Goal: Information Seeking & Learning: Compare options

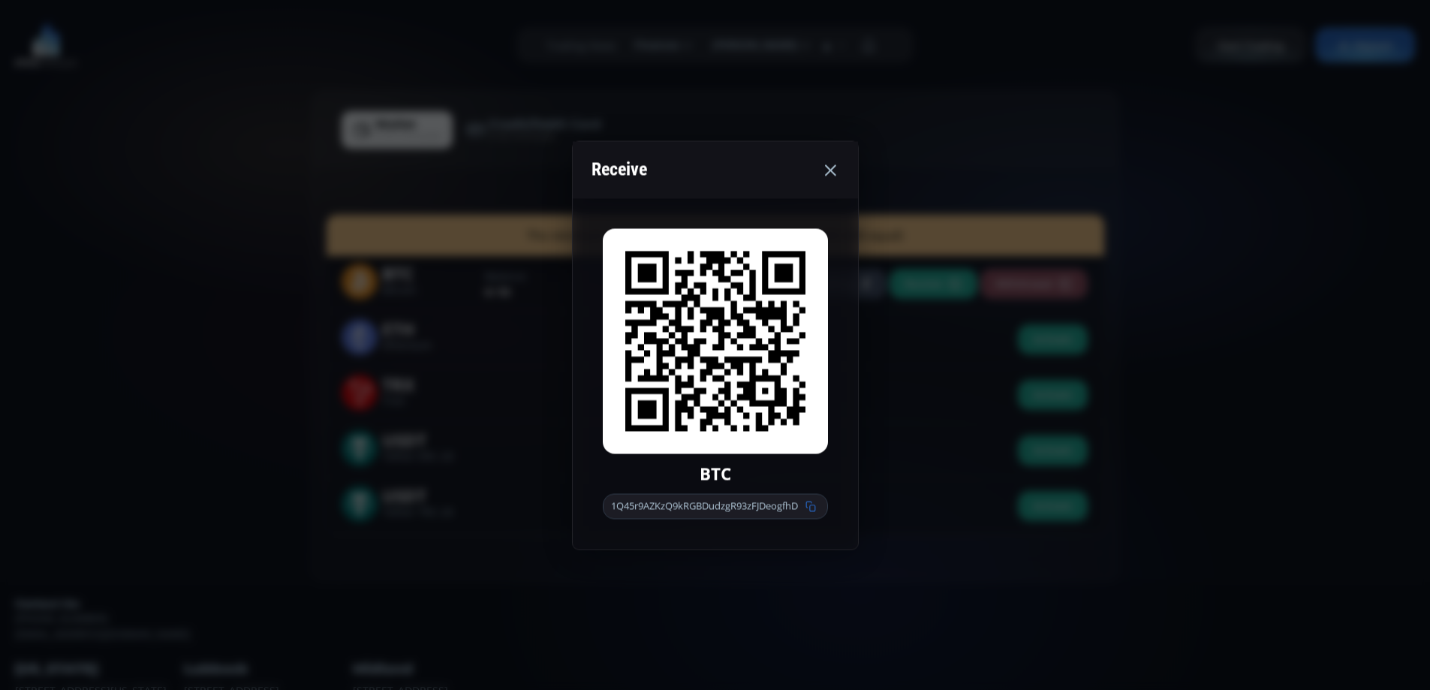
click at [833, 167] on use at bounding box center [830, 169] width 11 height 11
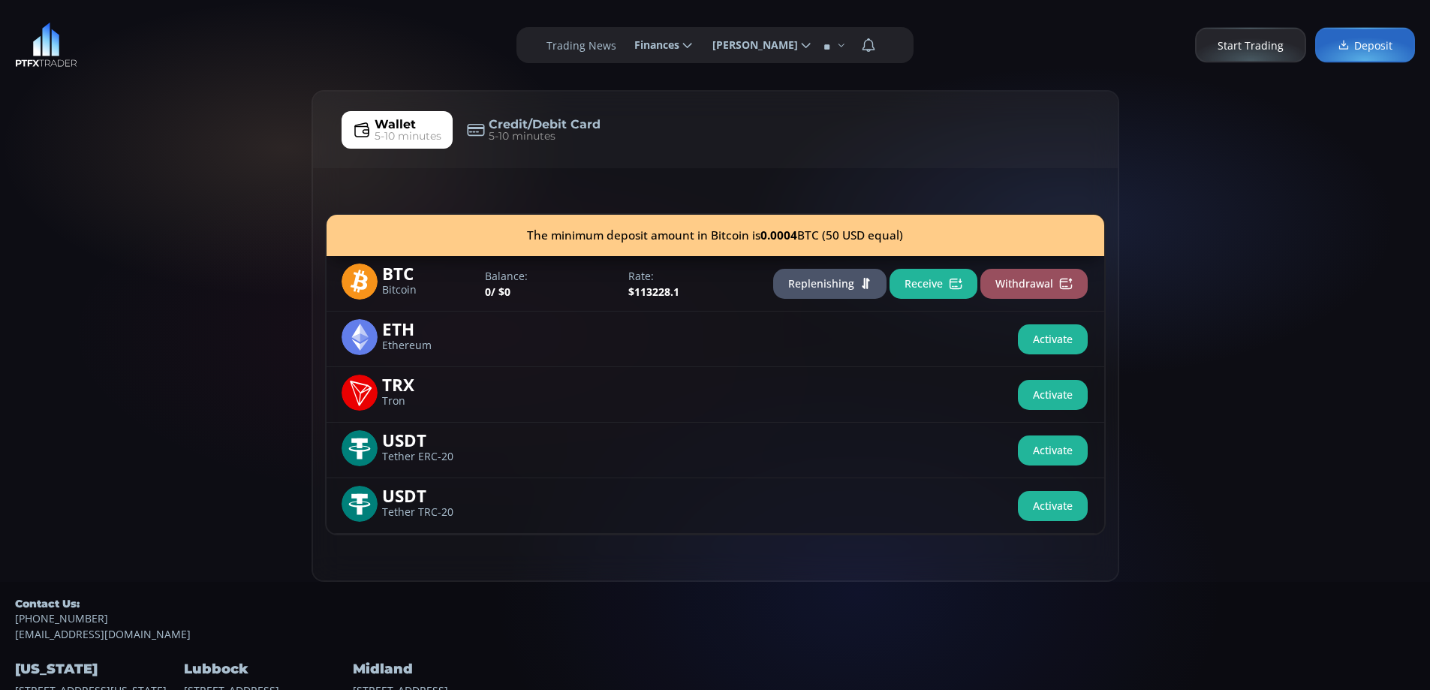
click at [56, 45] on img at bounding box center [46, 45] width 62 height 45
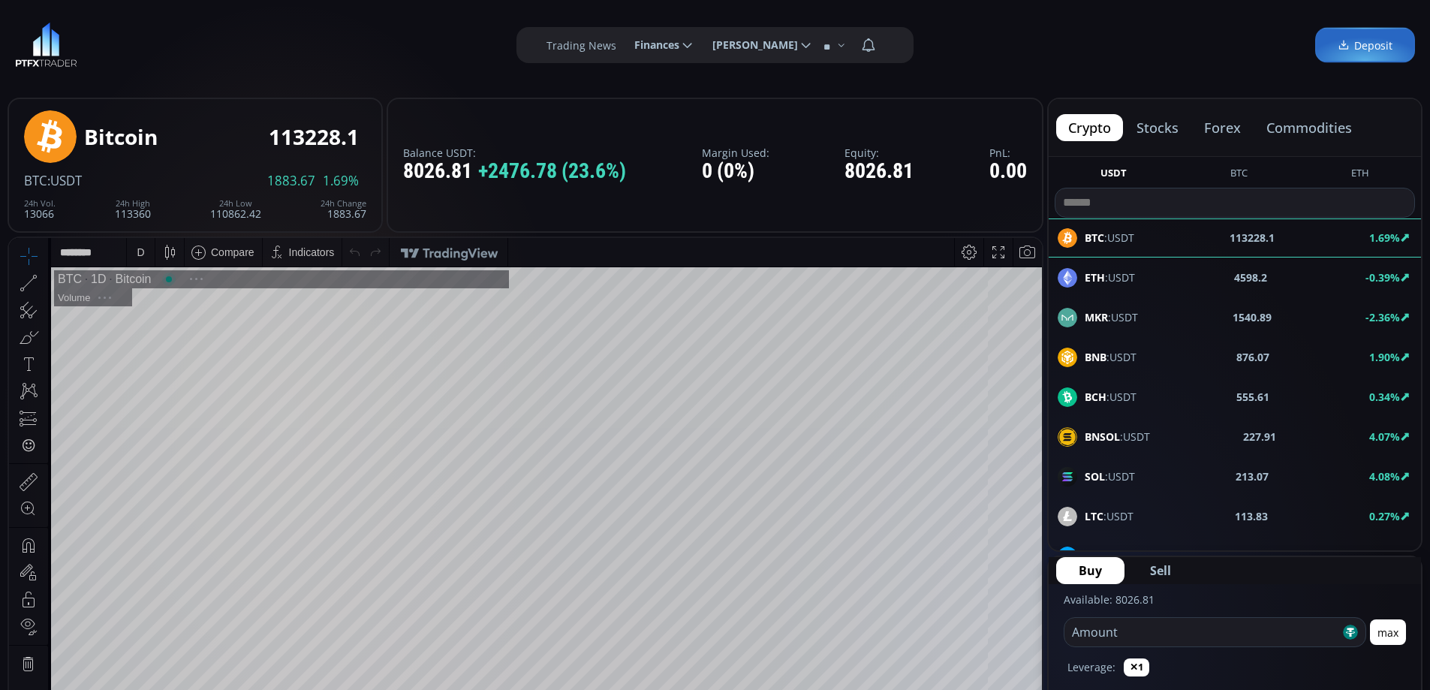
scroll to position [209, 0]
click at [140, 254] on div "D" at bounding box center [141, 252] width 8 height 12
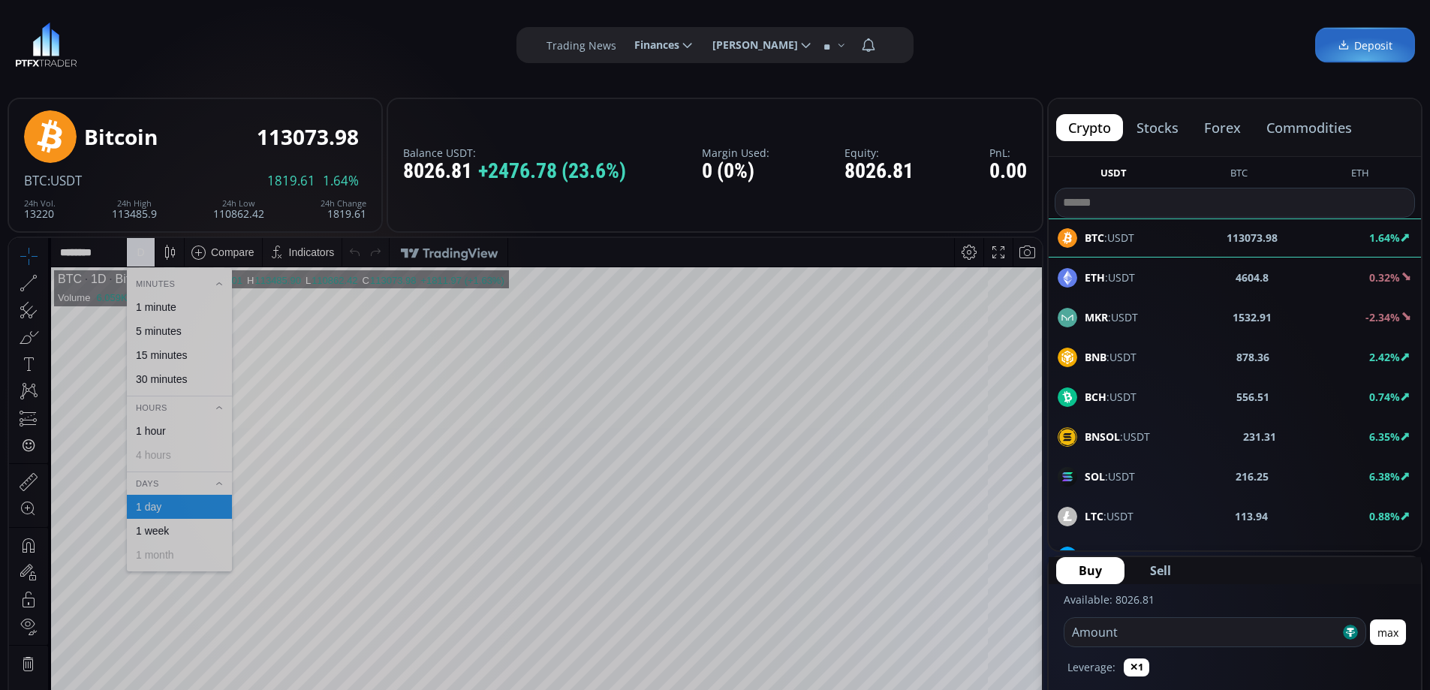
click at [160, 426] on div "1 hour" at bounding box center [151, 431] width 30 height 12
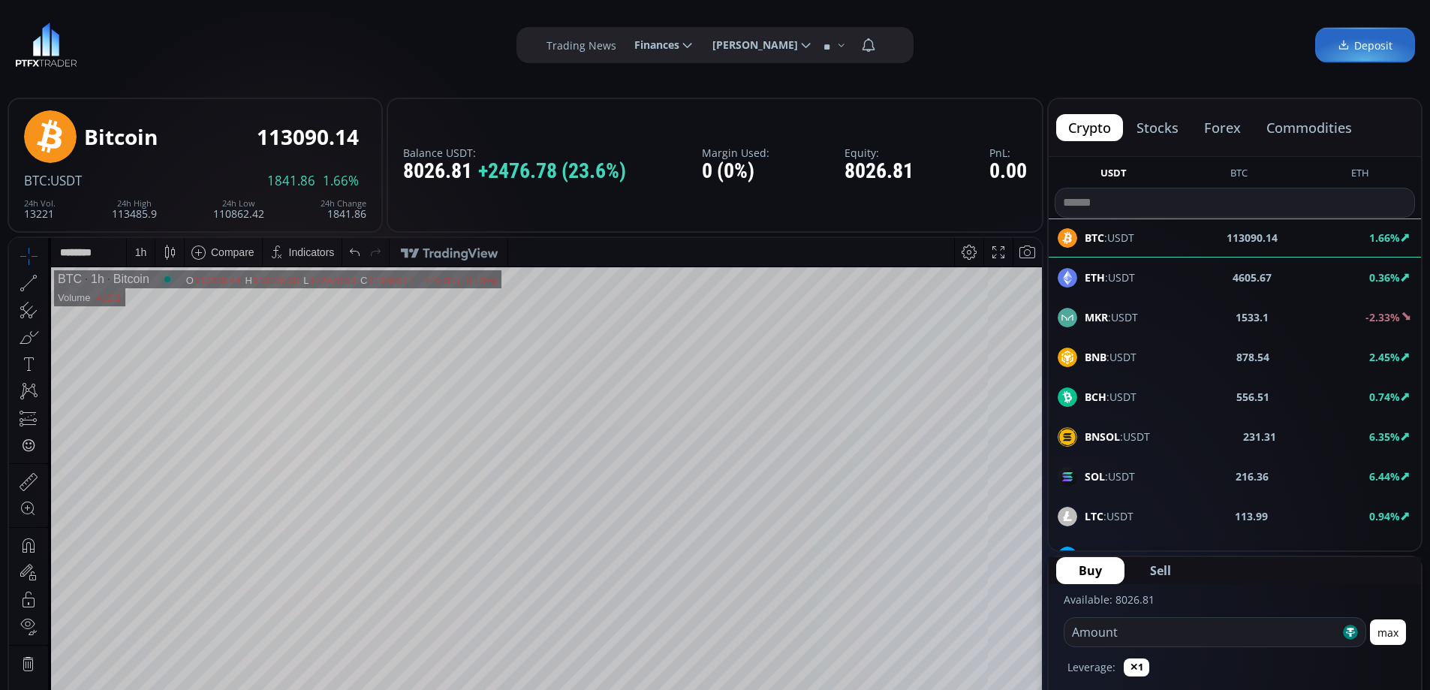
click at [1309, 126] on button "commodities" at bounding box center [1309, 127] width 110 height 27
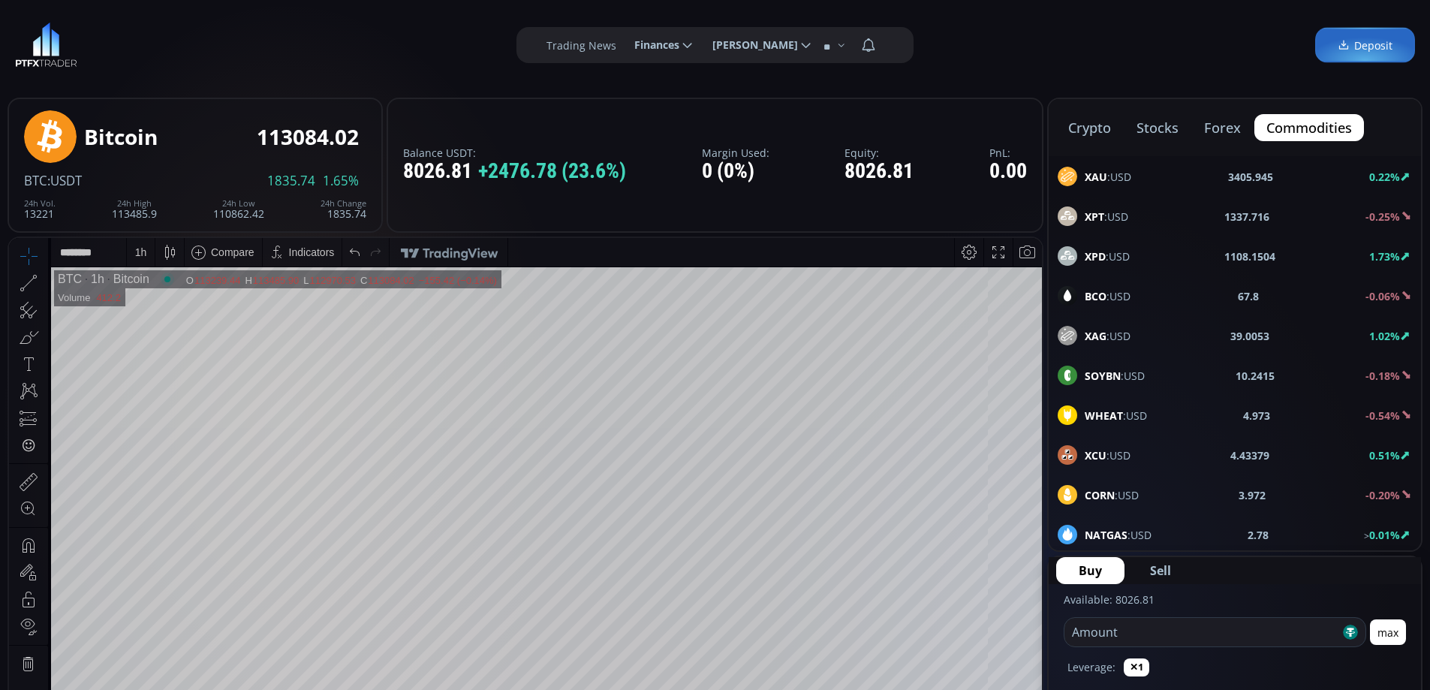
click at [1128, 173] on span "XAU :USD" at bounding box center [1107, 177] width 47 height 16
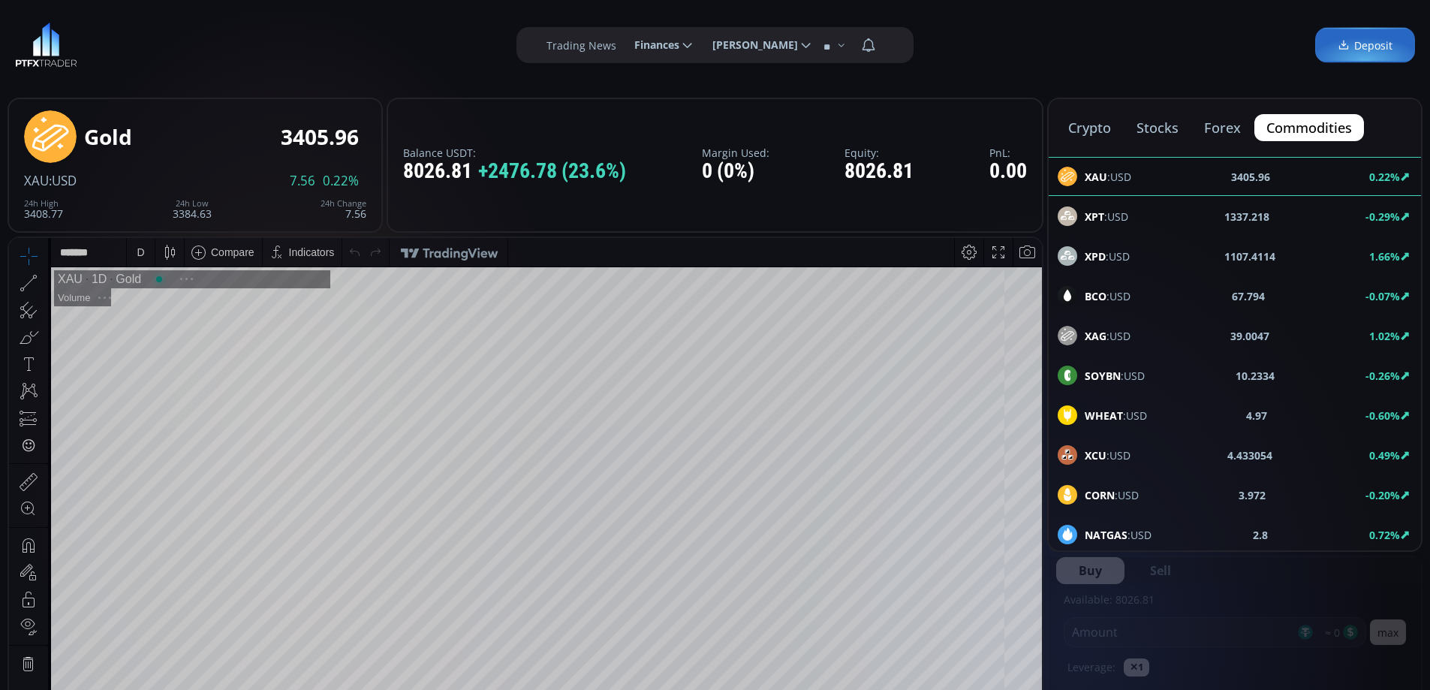
scroll to position [208, 0]
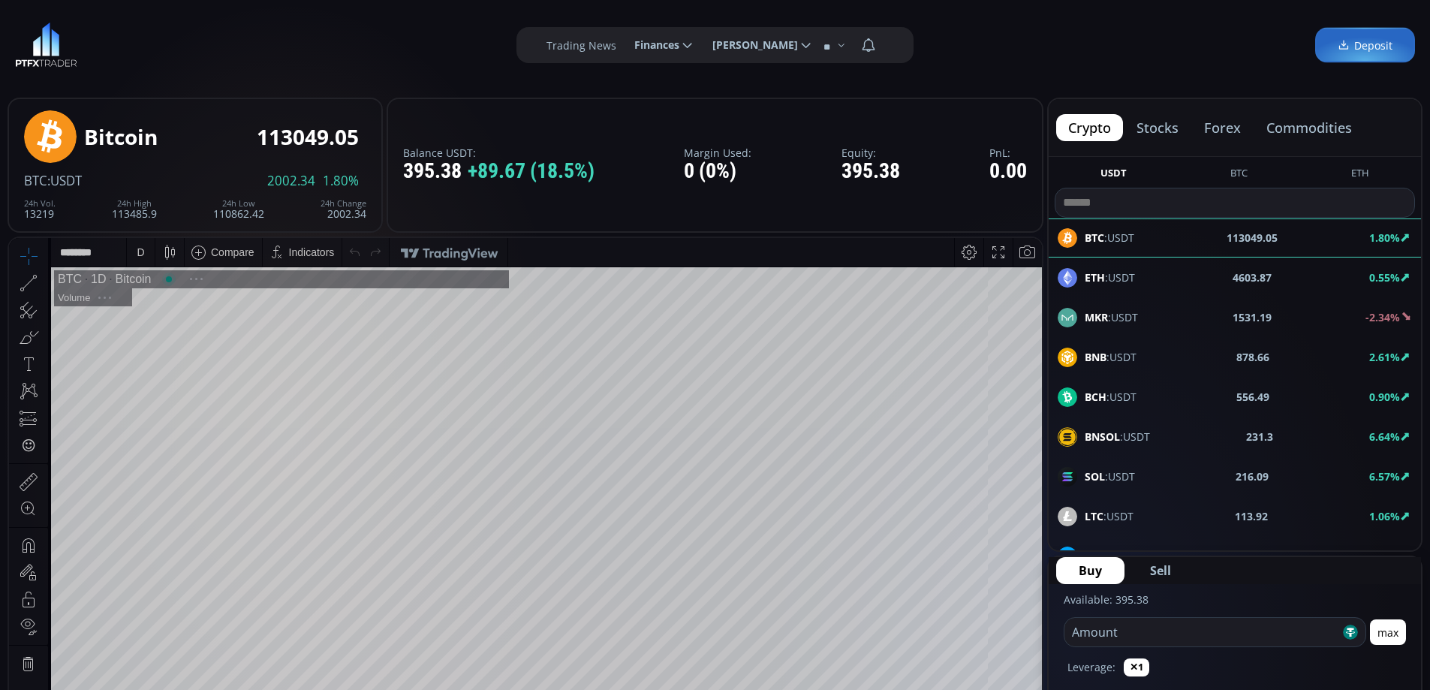
scroll to position [209, 0]
click at [1304, 132] on button "commodities" at bounding box center [1309, 127] width 110 height 27
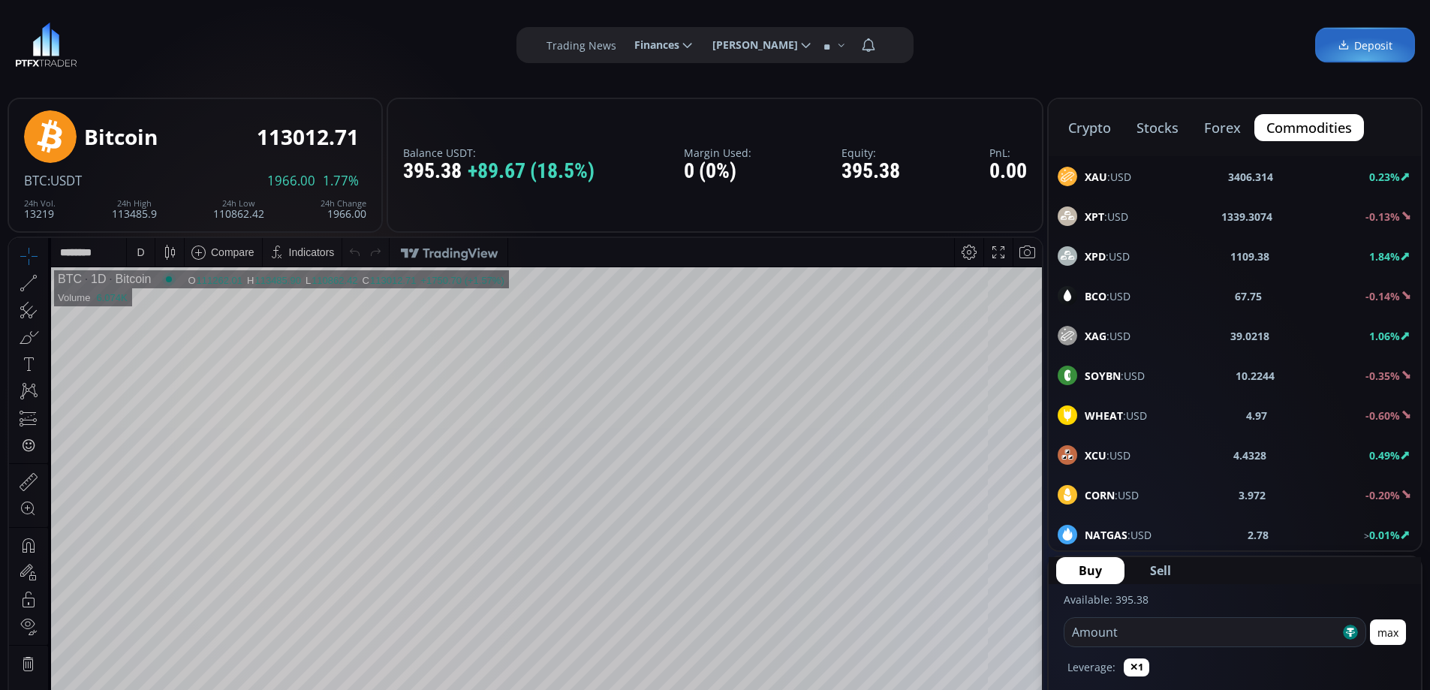
click at [1114, 171] on span "XAU :USD" at bounding box center [1107, 177] width 47 height 16
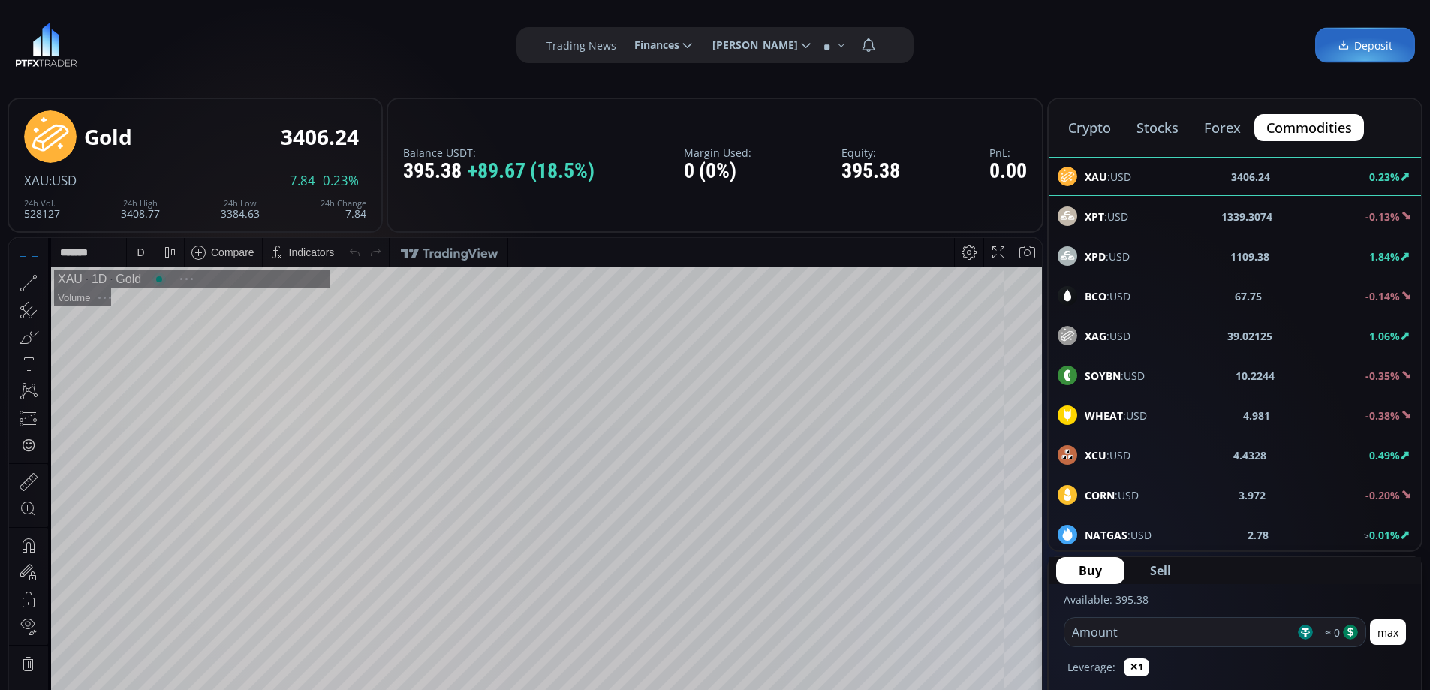
scroll to position [208, 0]
click at [1126, 293] on span "BCO :USD" at bounding box center [1107, 296] width 46 height 16
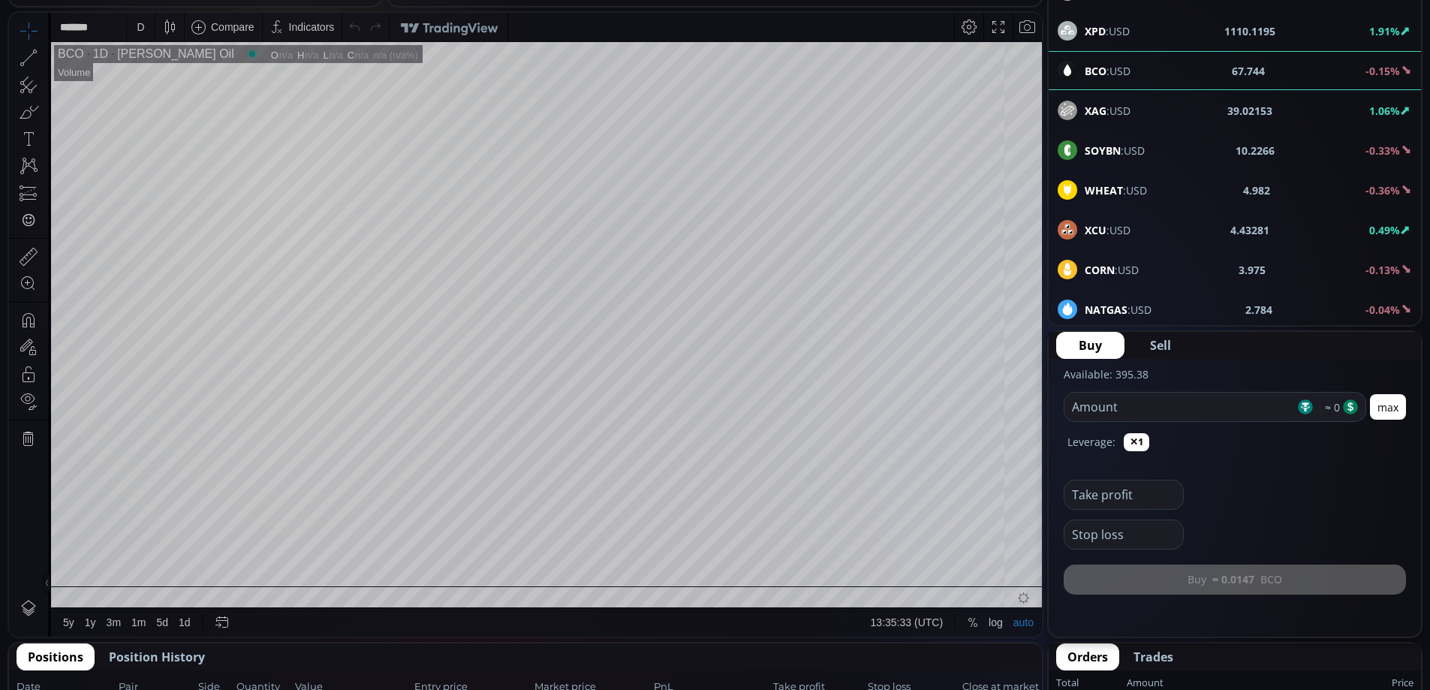
scroll to position [75, 0]
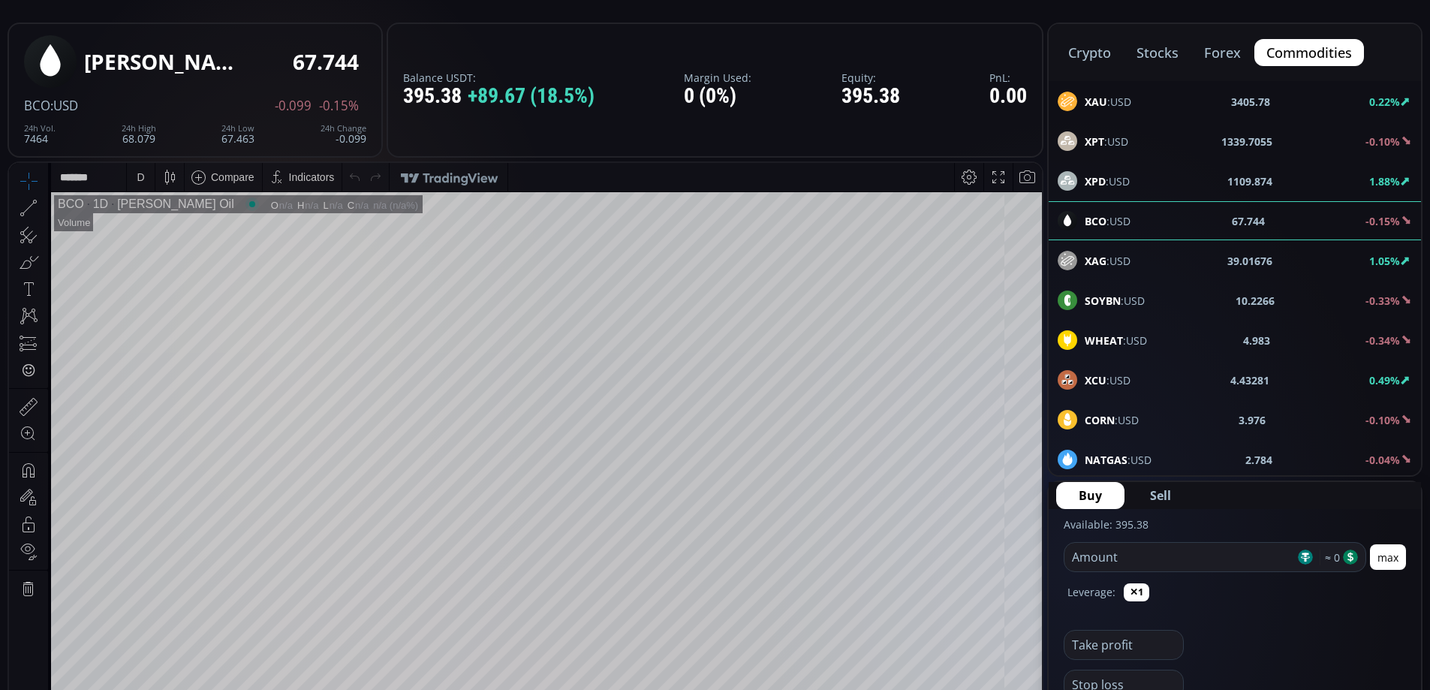
click at [1123, 214] on div "crypto stocks forex commodities XAU :USD 3405.78 0.22% XPT :USD 1339.7055 -0.10…" at bounding box center [1234, 250] width 375 height 454
click at [1117, 256] on span "XAG :USD" at bounding box center [1107, 261] width 46 height 16
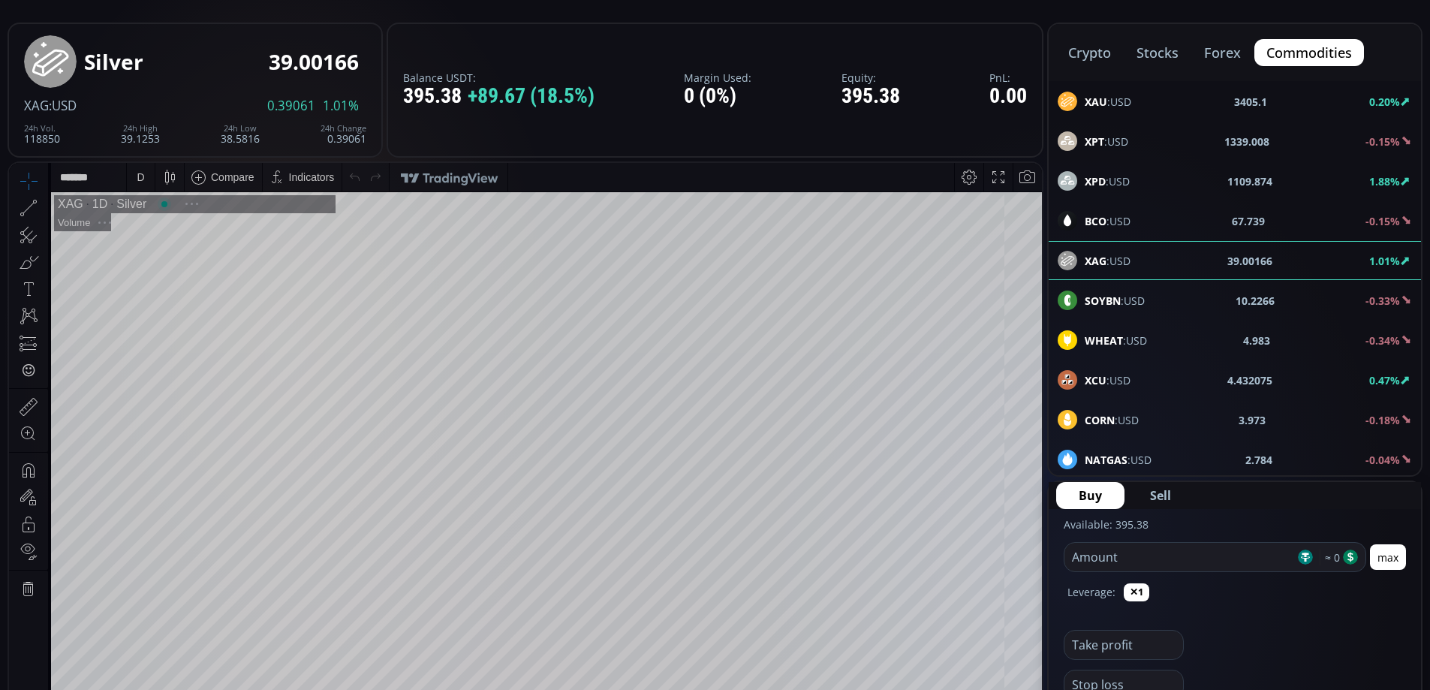
click at [1119, 215] on span "BCO :USD" at bounding box center [1107, 221] width 46 height 16
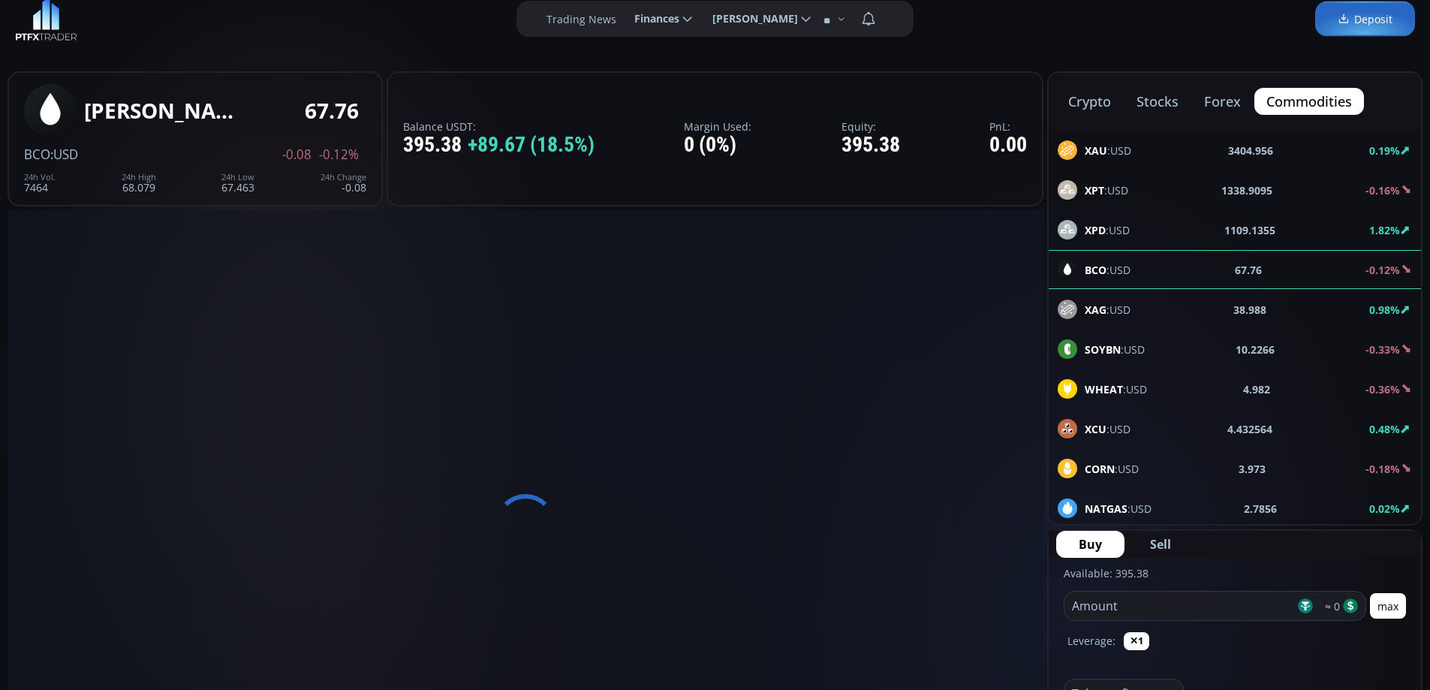
scroll to position [29, 0]
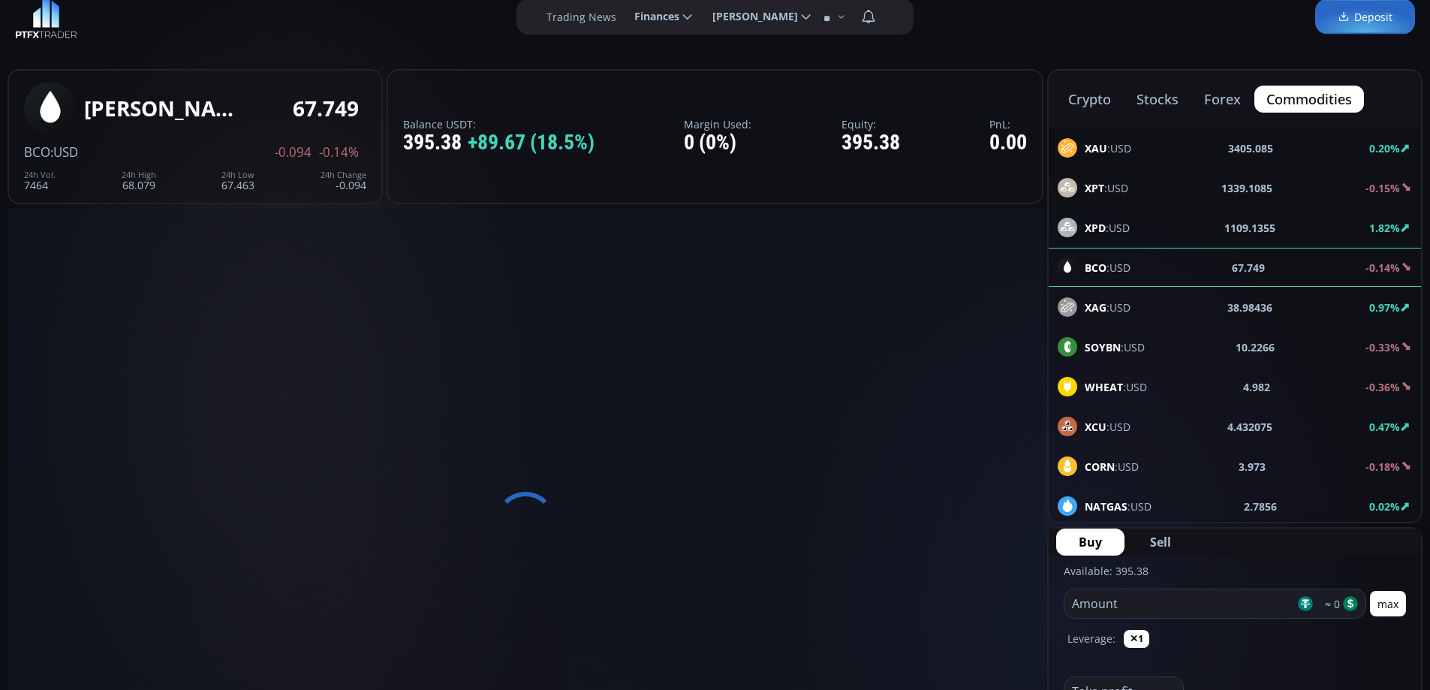
click at [1224, 94] on button "forex" at bounding box center [1222, 99] width 61 height 27
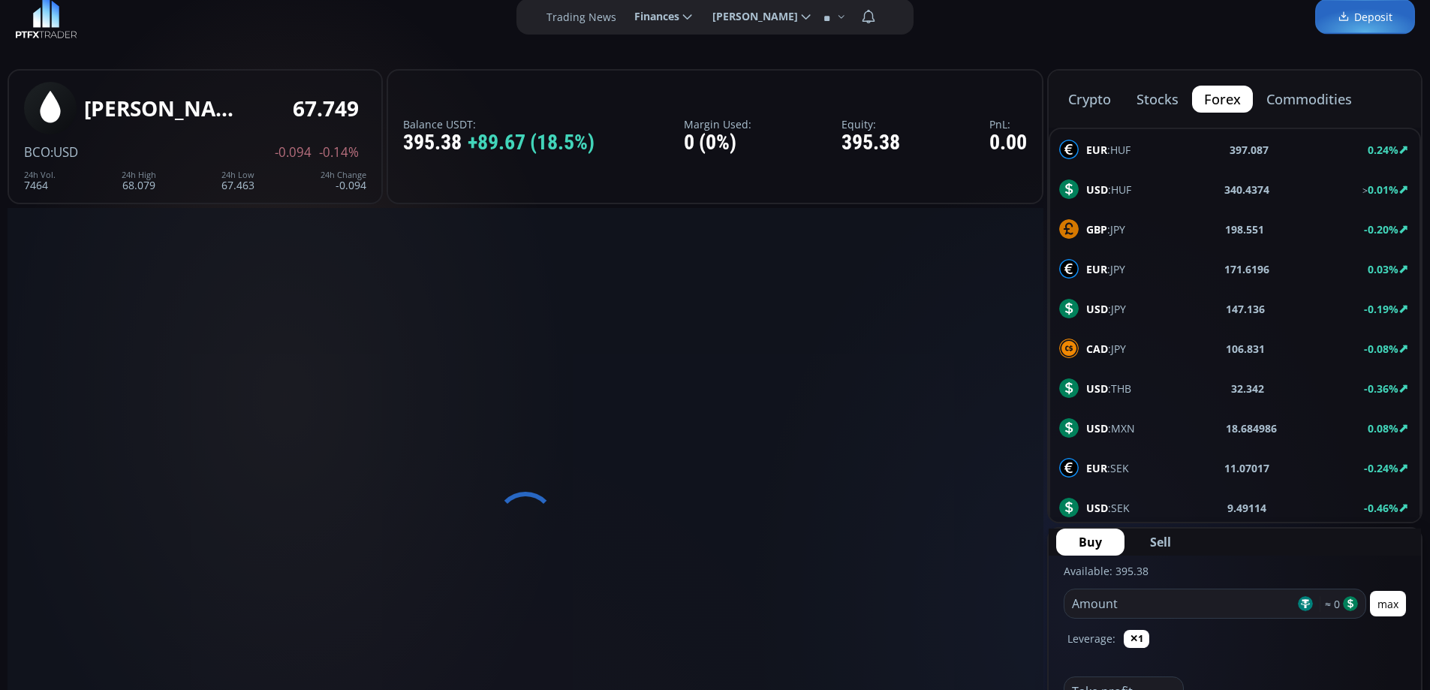
click at [1112, 190] on span "USD :HUF" at bounding box center [1108, 190] width 45 height 16
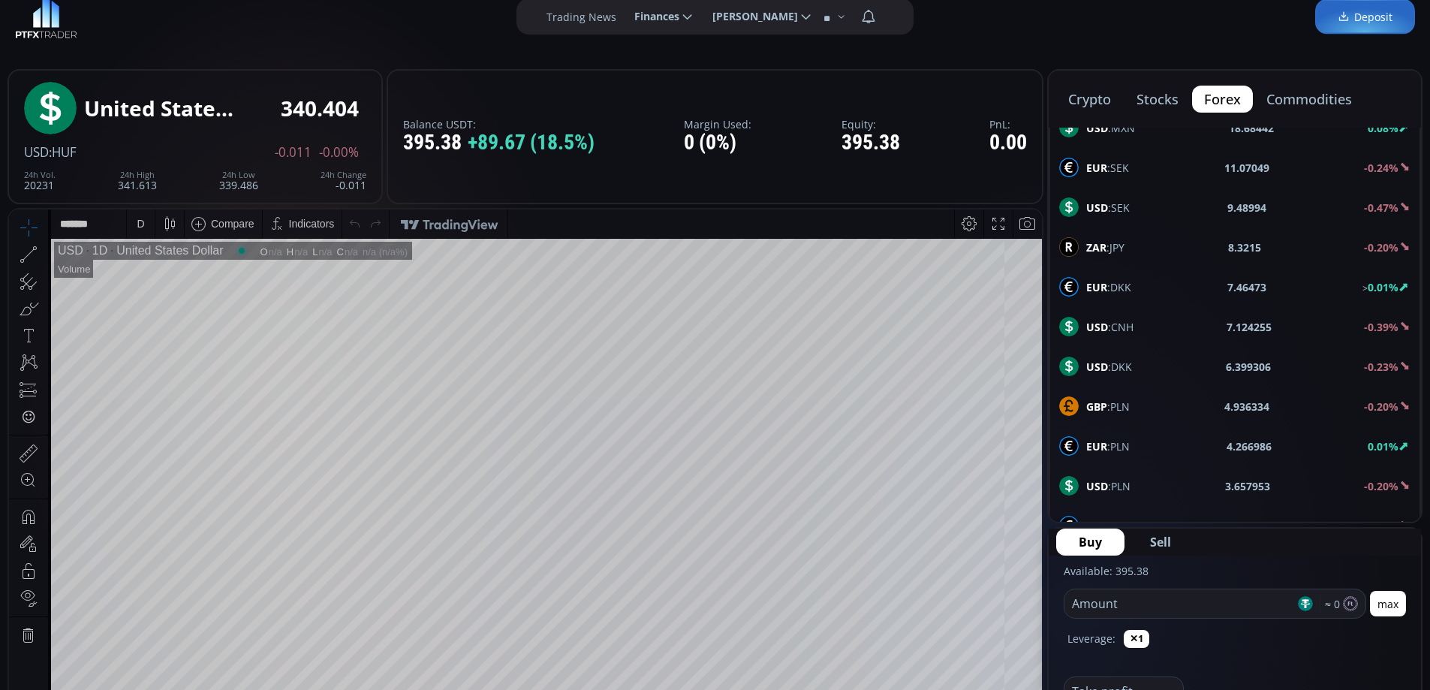
scroll to position [600, 0]
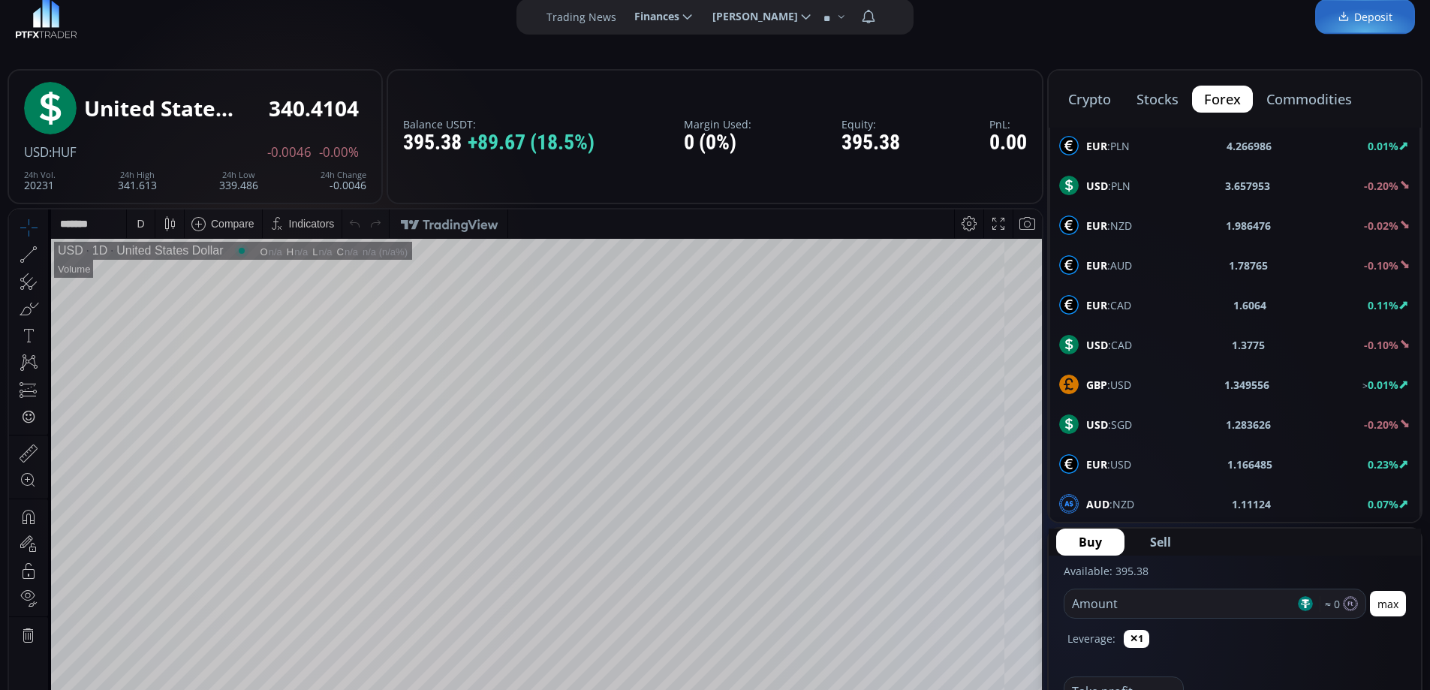
click at [1131, 383] on span "GBP :USD" at bounding box center [1108, 385] width 45 height 16
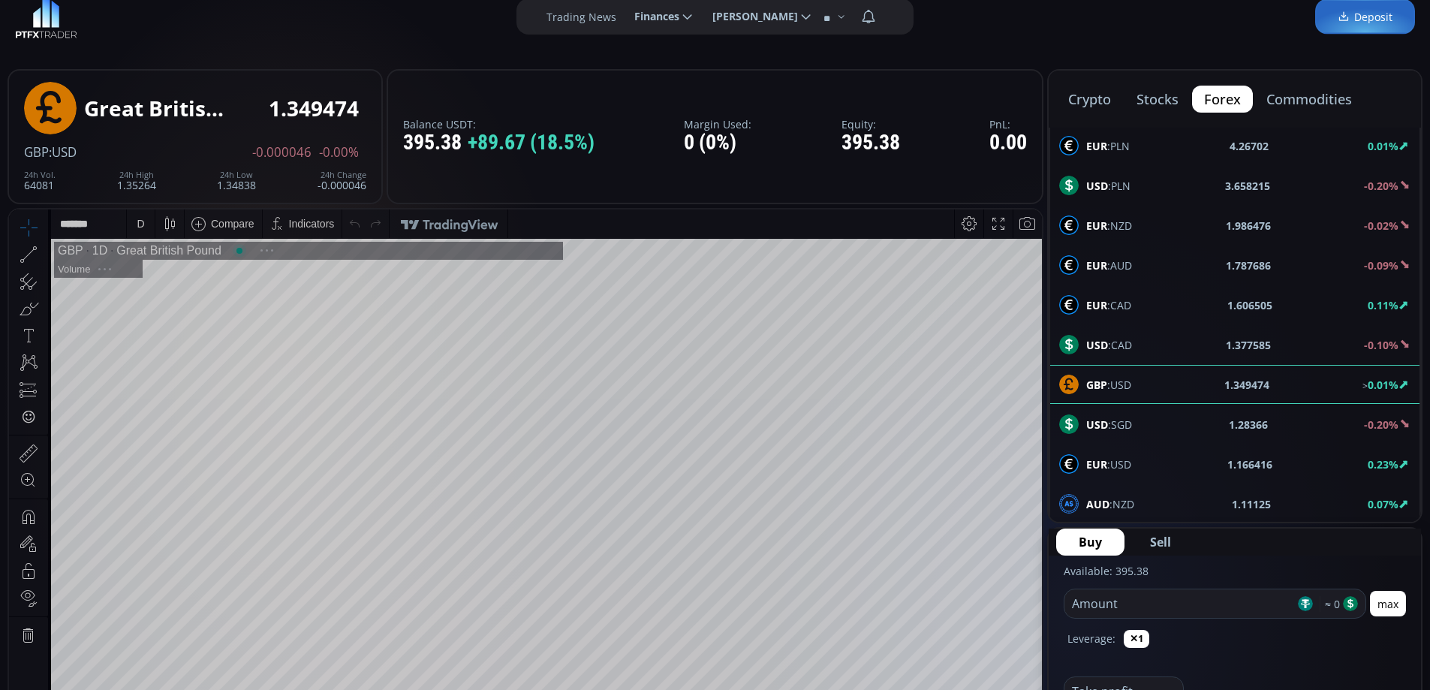
scroll to position [209, 0]
click at [1301, 93] on button "commodities" at bounding box center [1309, 99] width 110 height 27
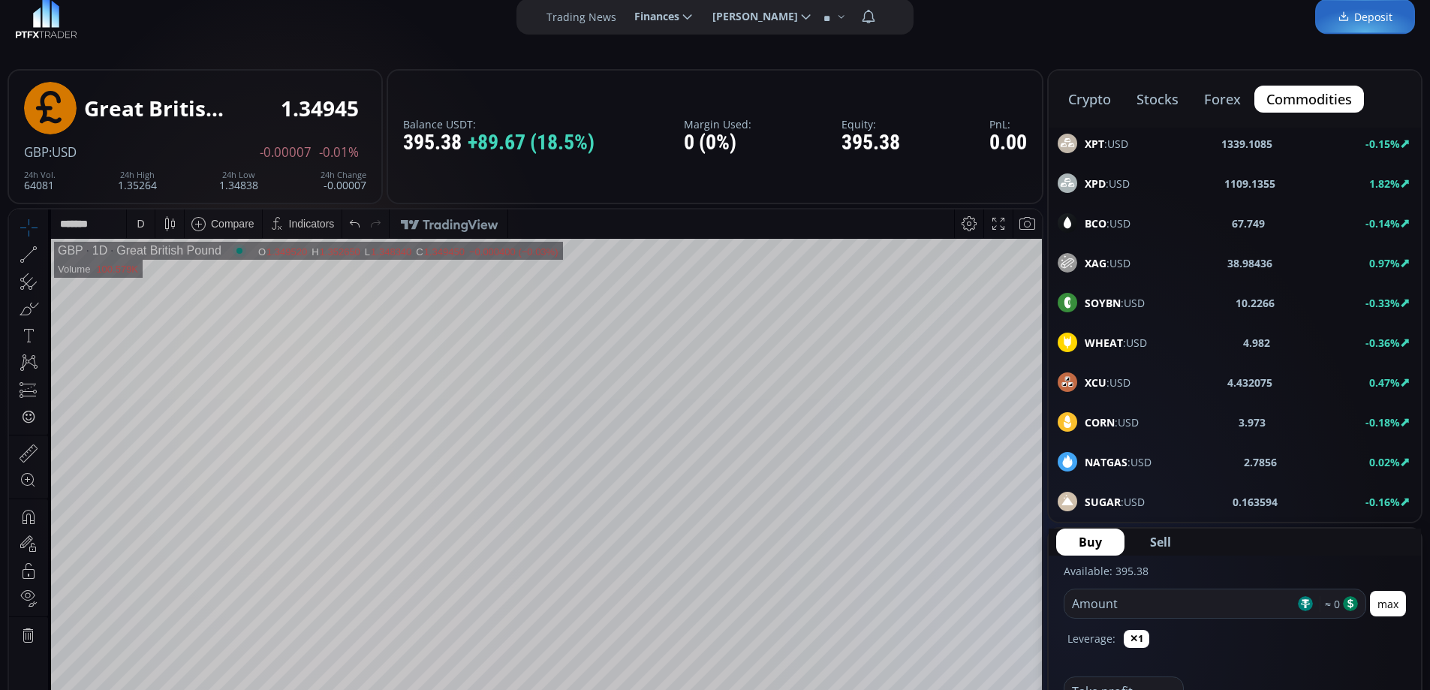
click at [1129, 220] on span "BCO :USD" at bounding box center [1107, 223] width 46 height 16
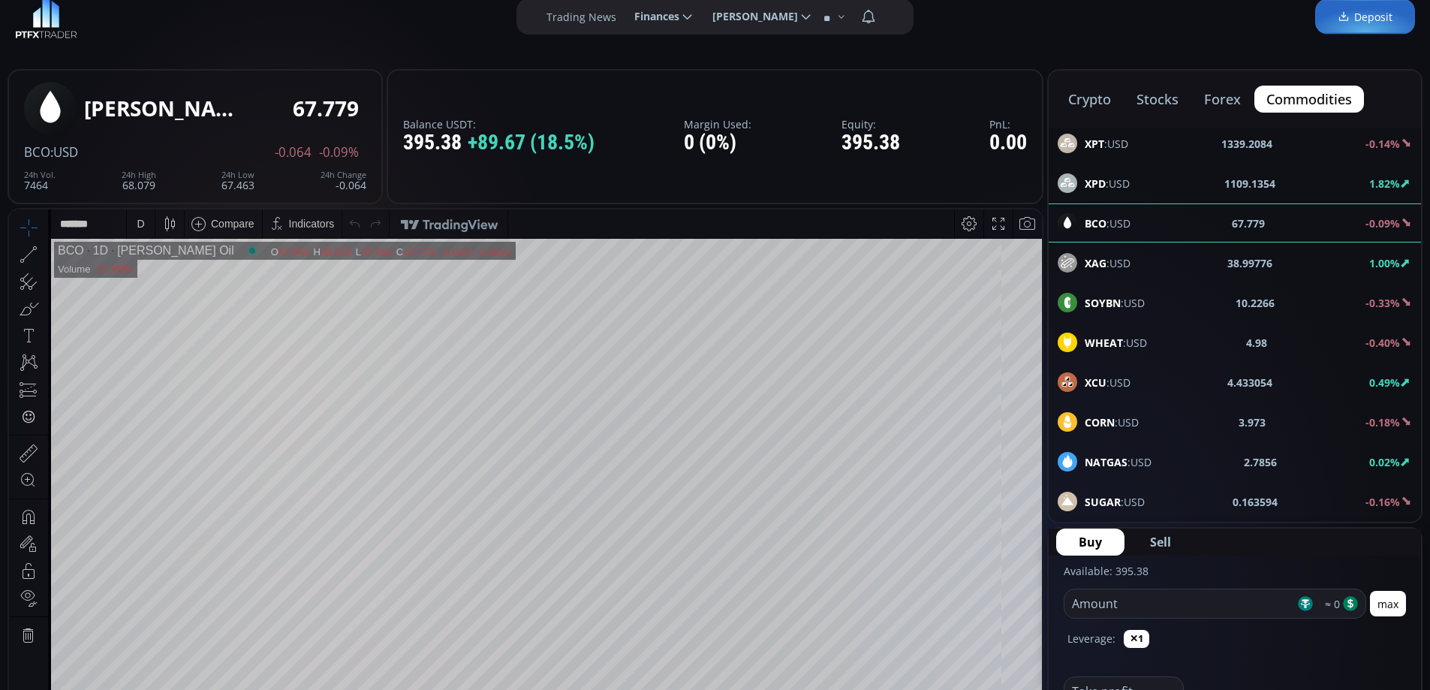
click at [145, 223] on div "D" at bounding box center [140, 223] width 13 height 29
click at [164, 405] on div "1 hour" at bounding box center [151, 402] width 30 height 12
click at [1167, 99] on button "stocks" at bounding box center [1157, 99] width 66 height 27
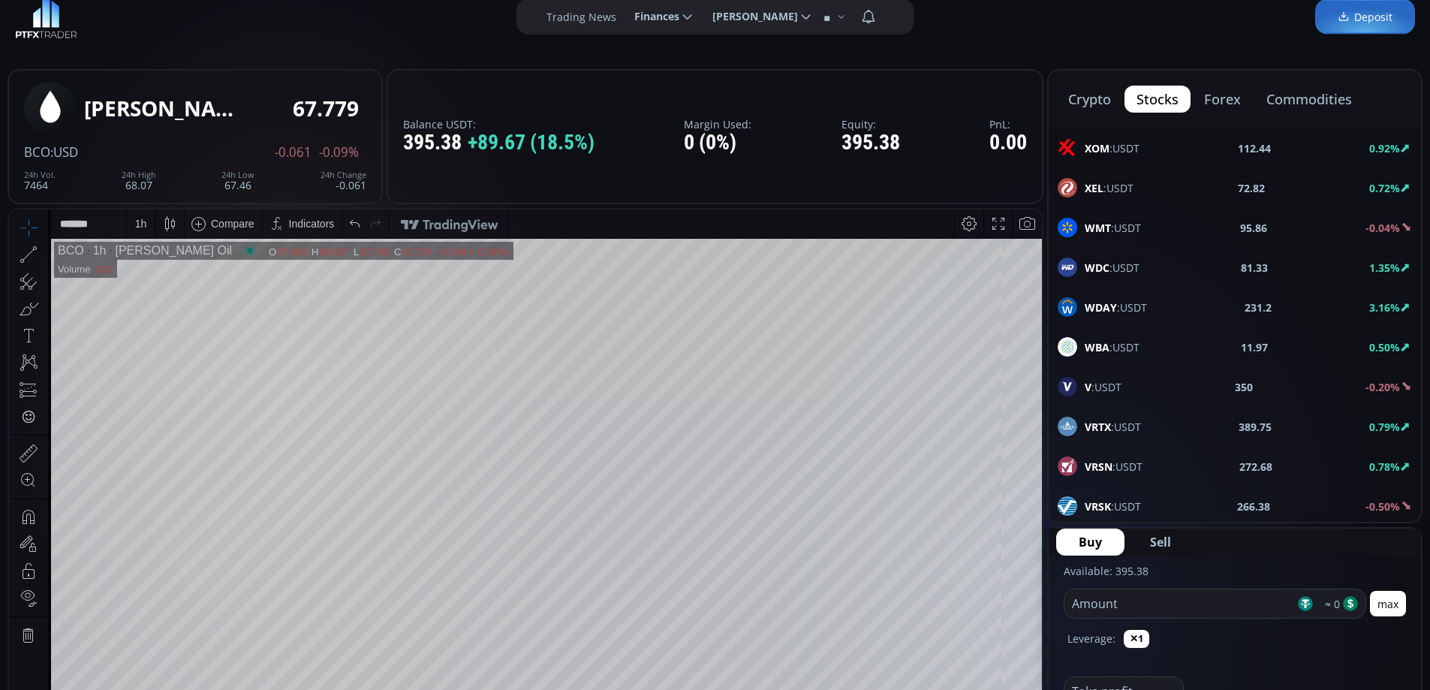
drag, startPoint x: 1132, startPoint y: 385, endPoint x: 1202, endPoint y: 324, distance: 93.1
click at [1131, 386] on div "V :USDT 350 -0.20%" at bounding box center [1234, 387] width 354 height 20
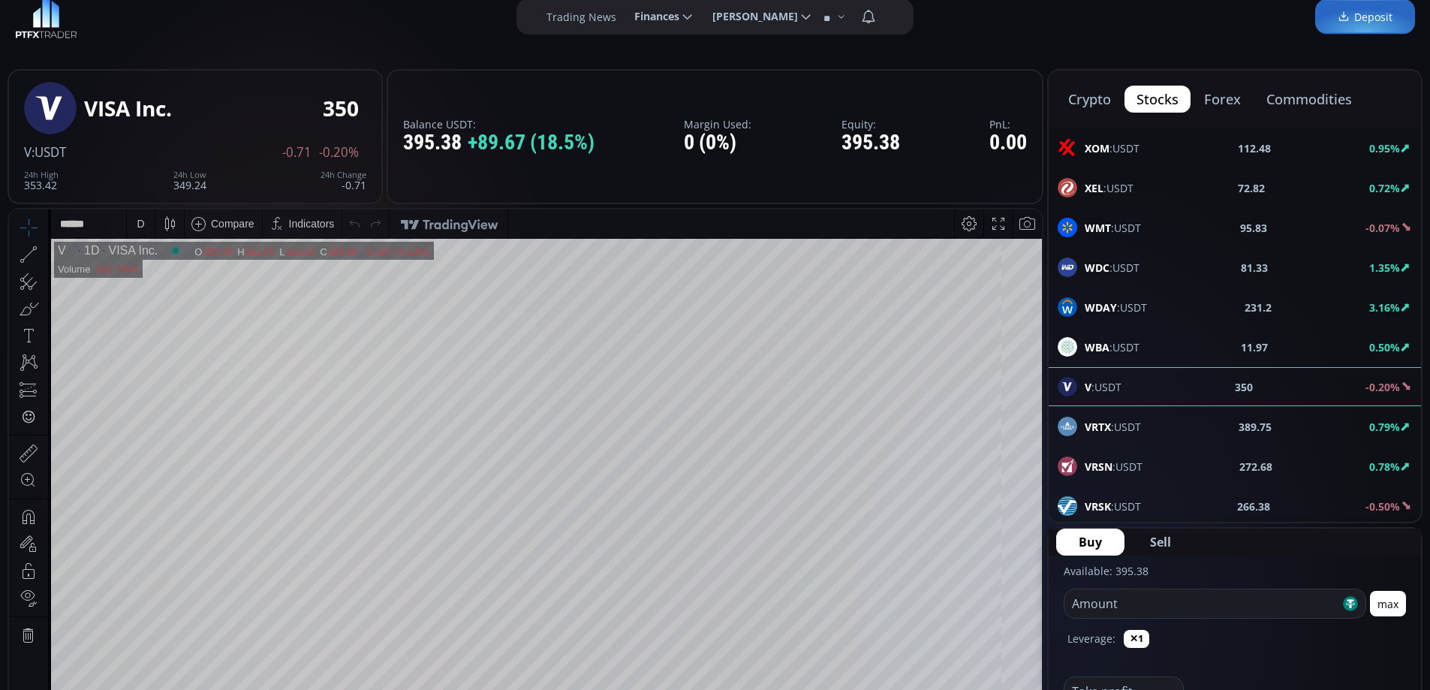
click at [137, 231] on div "D" at bounding box center [140, 223] width 13 height 29
click at [152, 407] on div "1 hour" at bounding box center [151, 402] width 30 height 12
click at [1290, 98] on button "commodities" at bounding box center [1309, 99] width 110 height 27
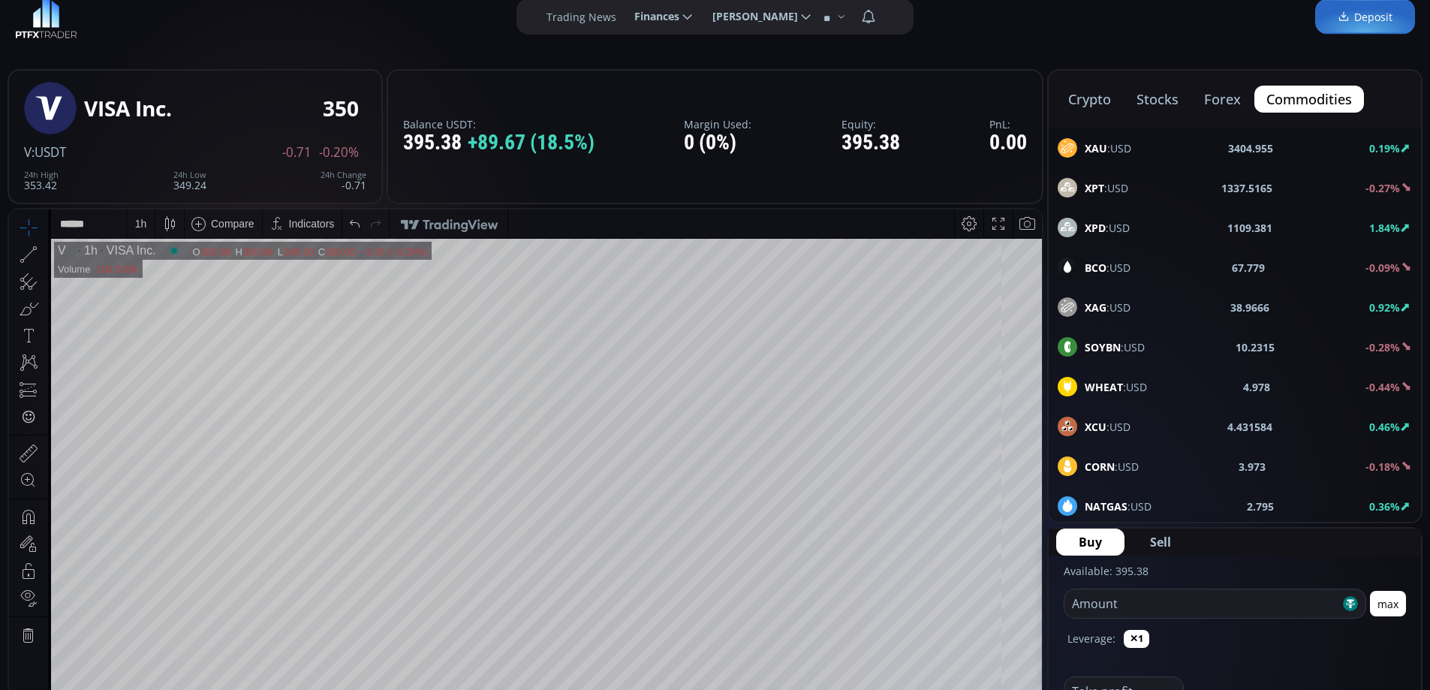
click at [1112, 146] on span "XAU :USD" at bounding box center [1107, 148] width 47 height 16
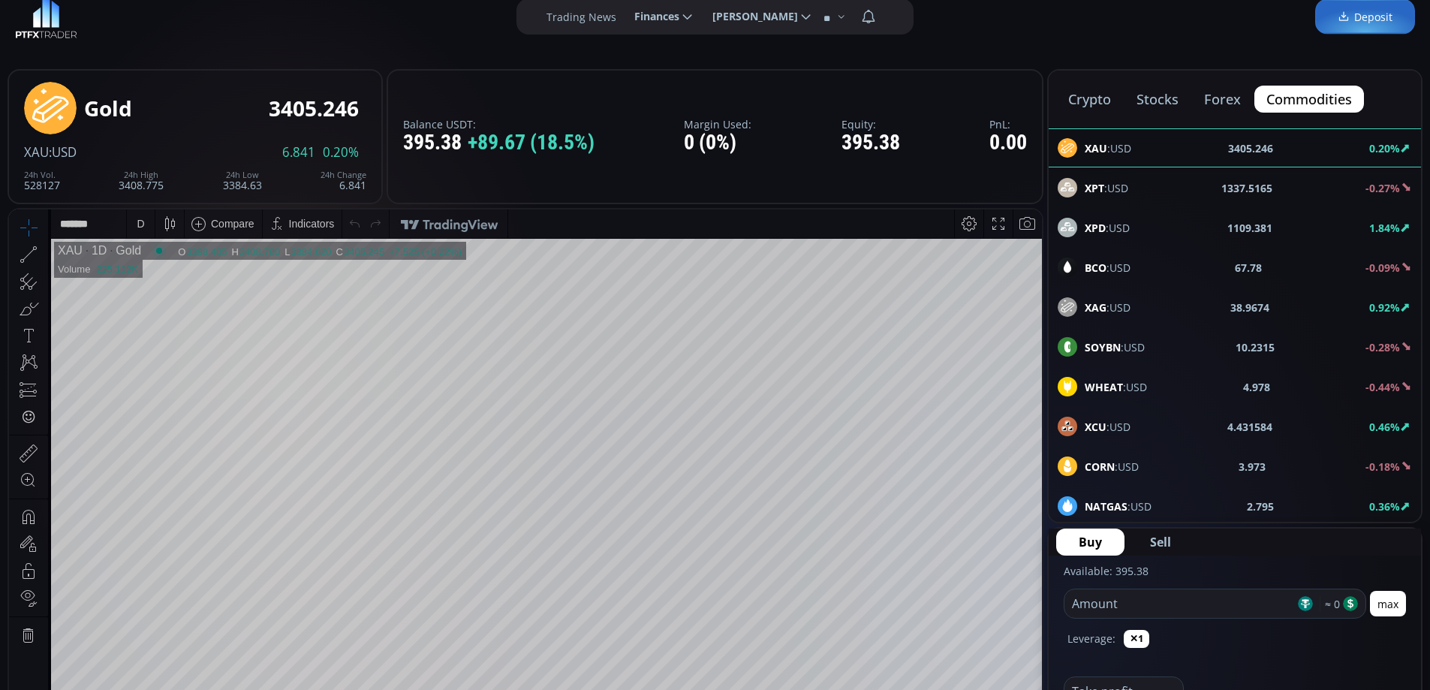
click at [137, 226] on div "D" at bounding box center [141, 224] width 8 height 12
drag, startPoint x: 172, startPoint y: 401, endPoint x: 543, endPoint y: 644, distance: 443.5
click at [172, 401] on div "1 hour" at bounding box center [179, 402] width 92 height 12
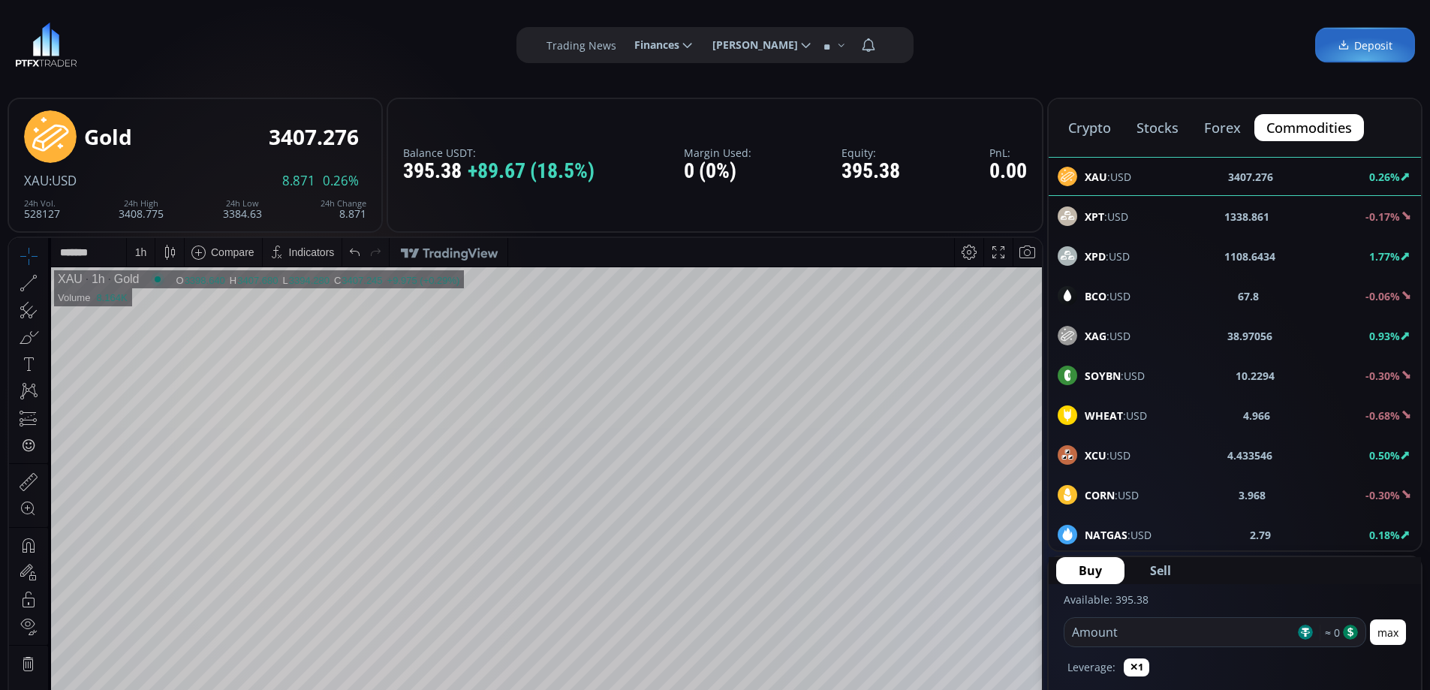
click at [1113, 293] on span "BCO :USD" at bounding box center [1107, 296] width 46 height 16
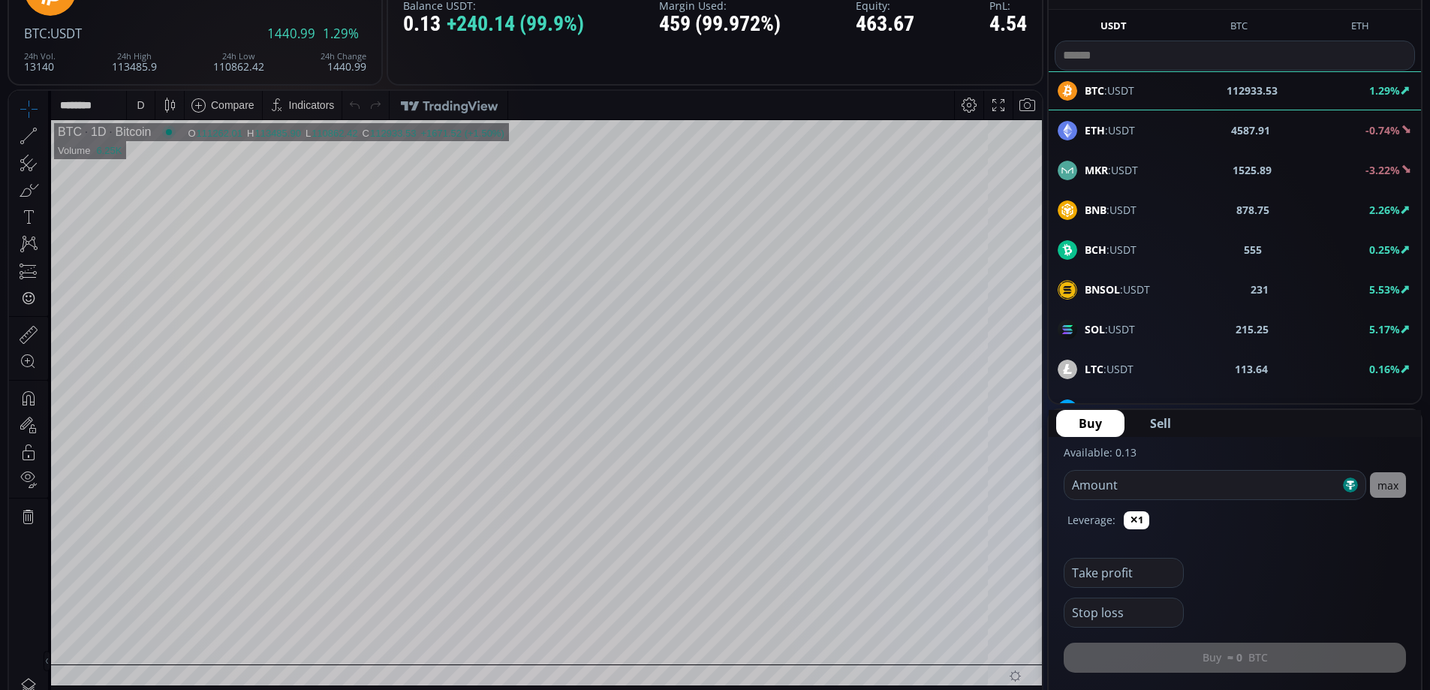
scroll to position [666, 0]
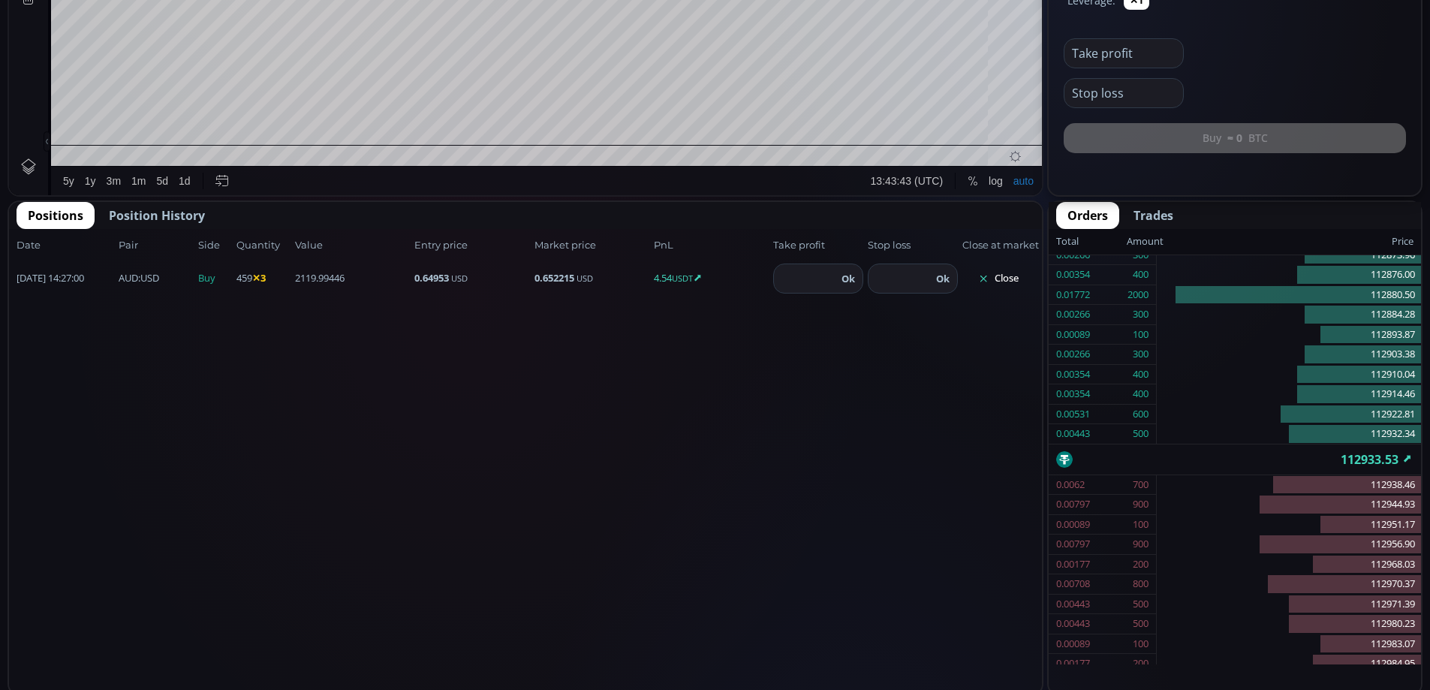
click at [1005, 280] on button "Close" at bounding box center [998, 278] width 72 height 24
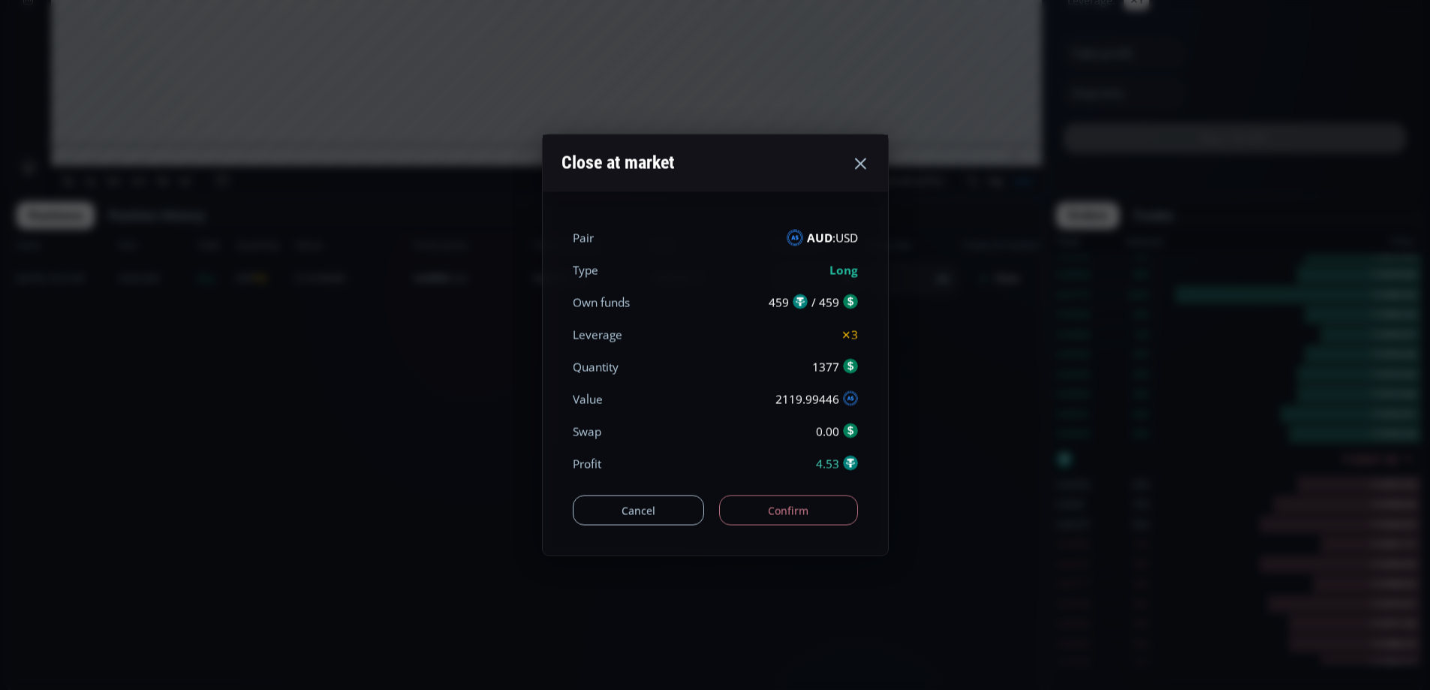
click at [750, 508] on button "Confirm" at bounding box center [788, 510] width 139 height 30
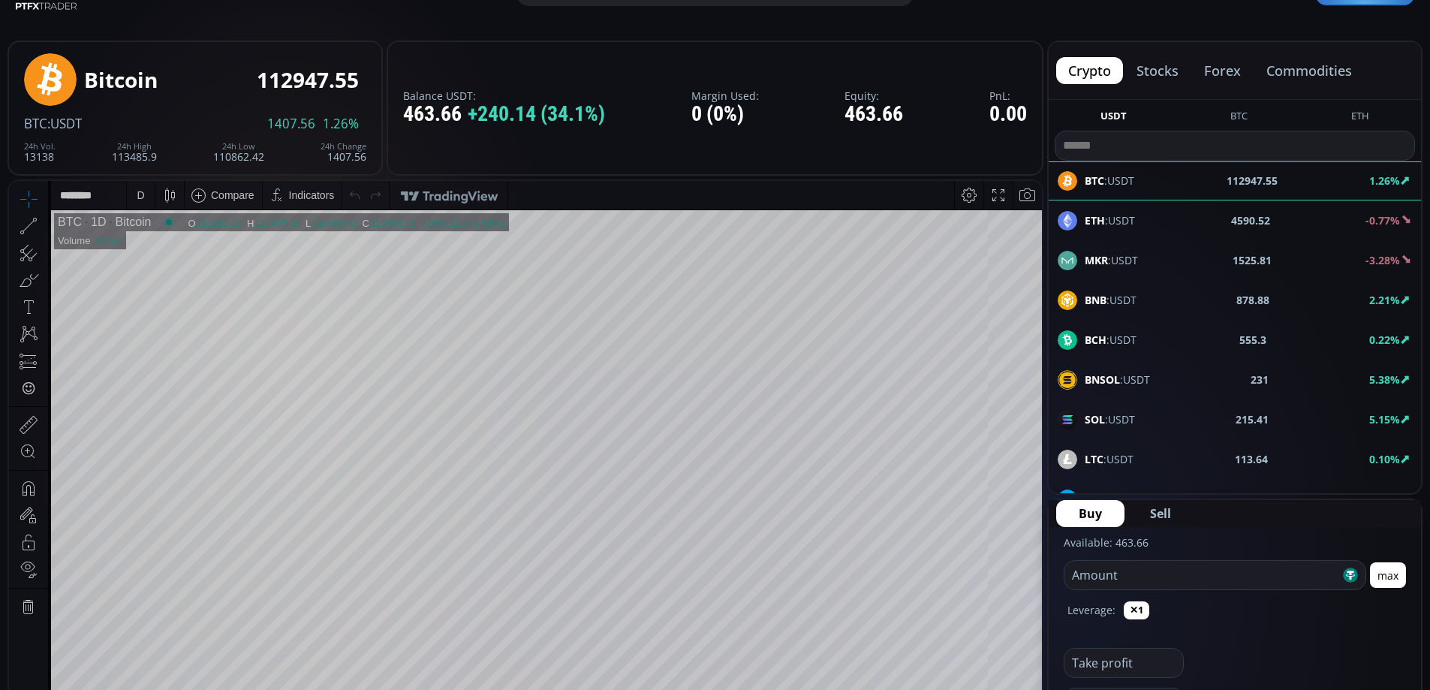
scroll to position [0, 0]
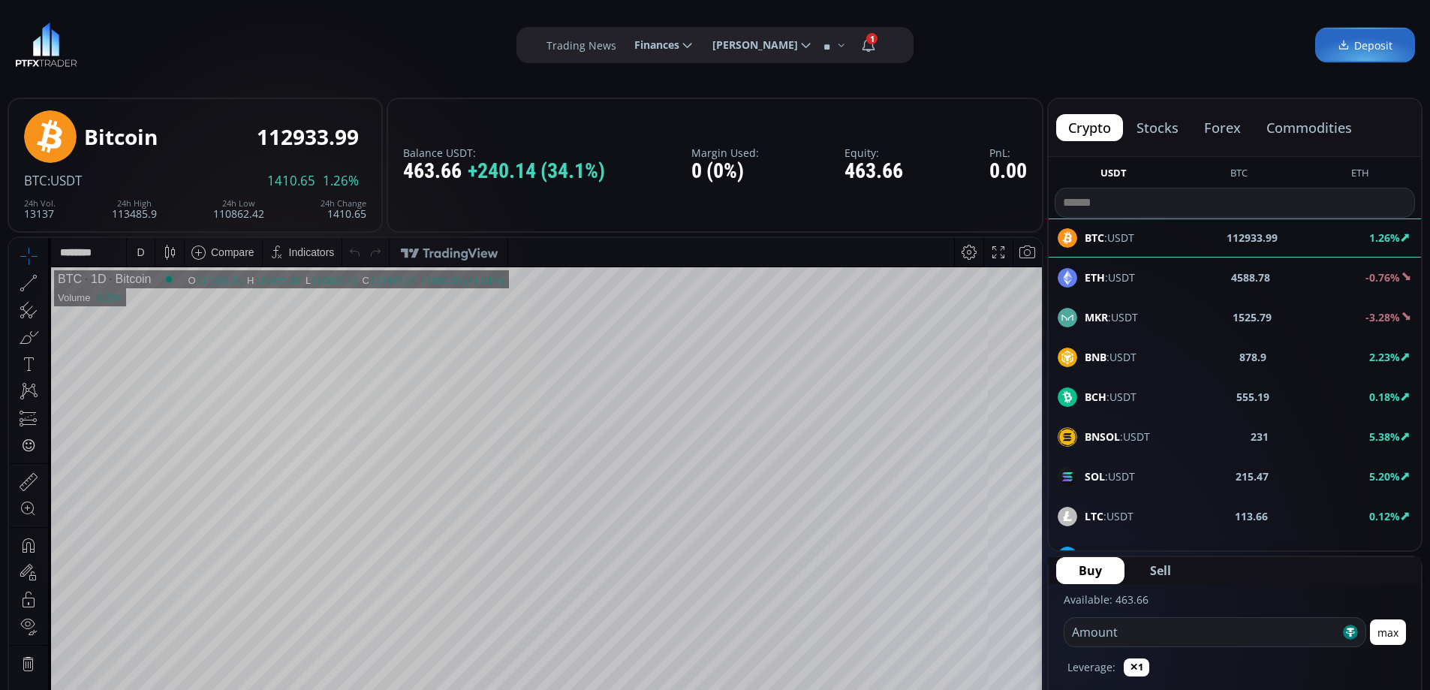
click at [1222, 125] on button "forex" at bounding box center [1222, 127] width 61 height 27
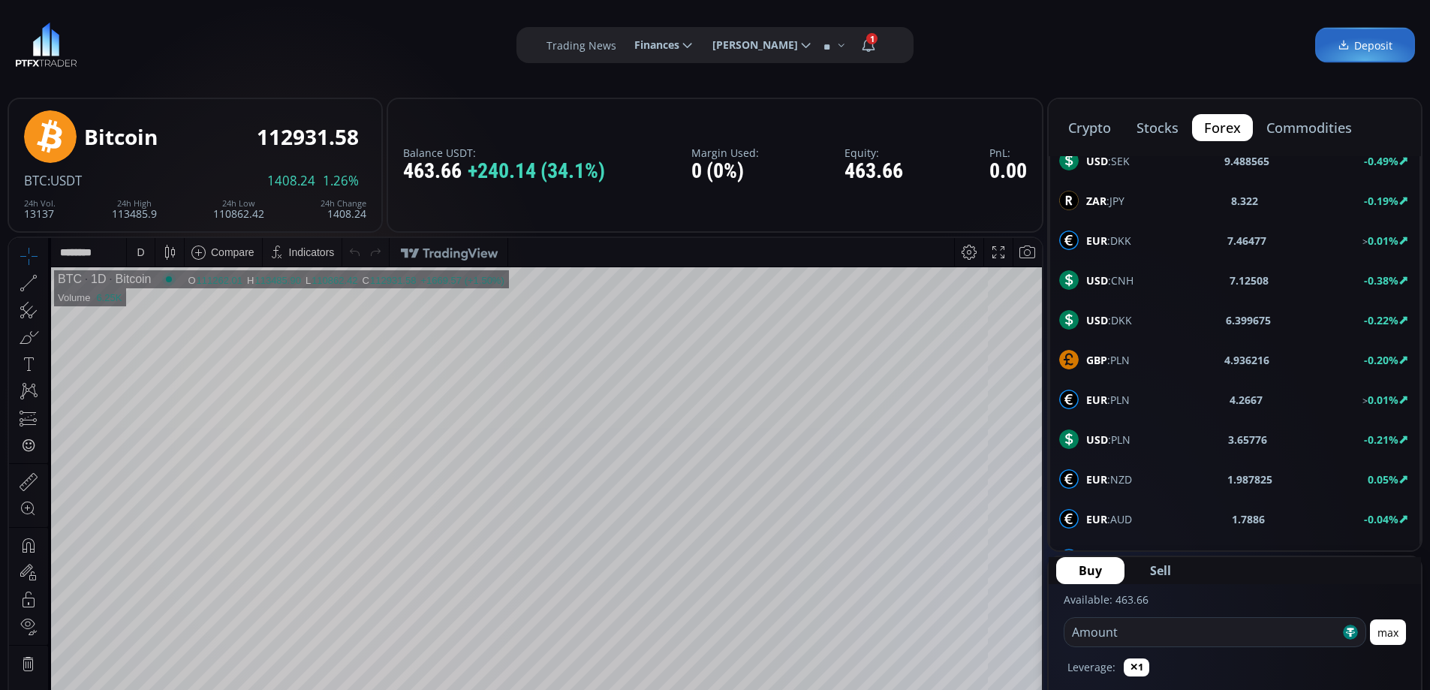
scroll to position [525, 0]
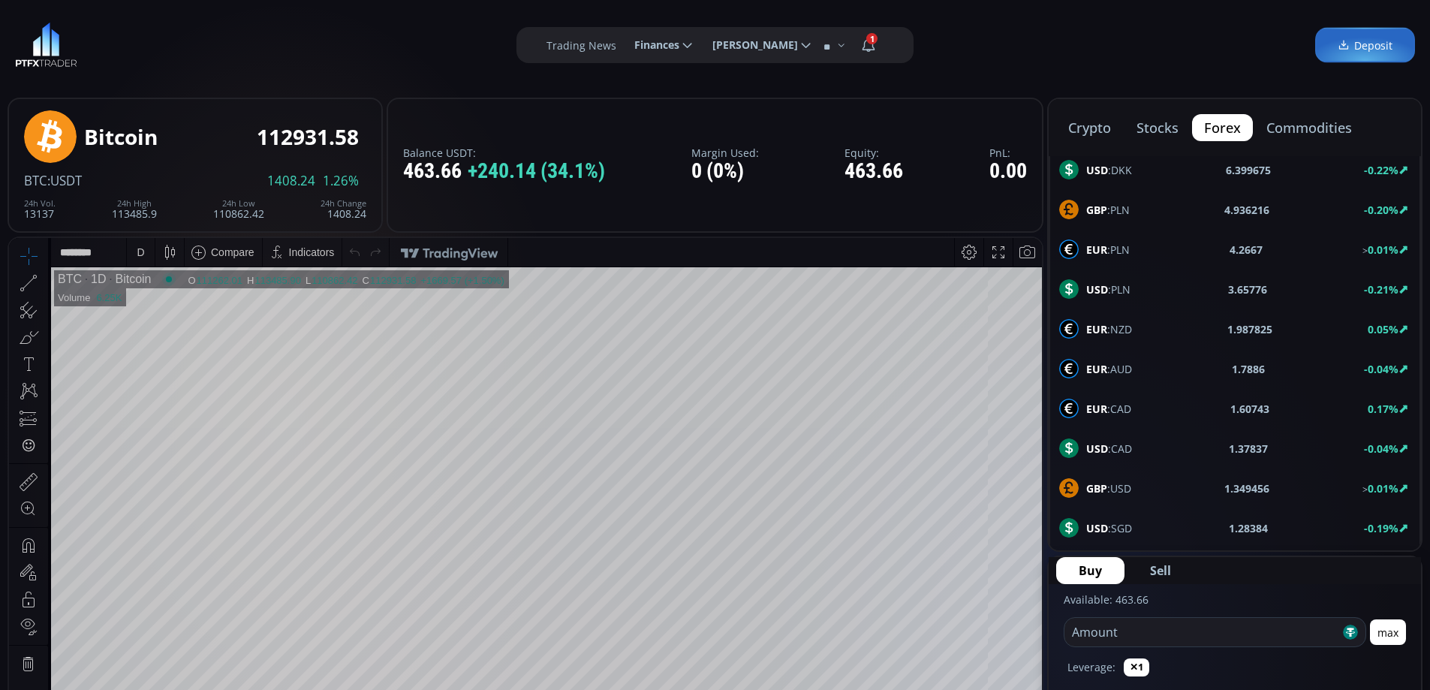
click at [1111, 483] on span "GBP :USD" at bounding box center [1108, 488] width 45 height 16
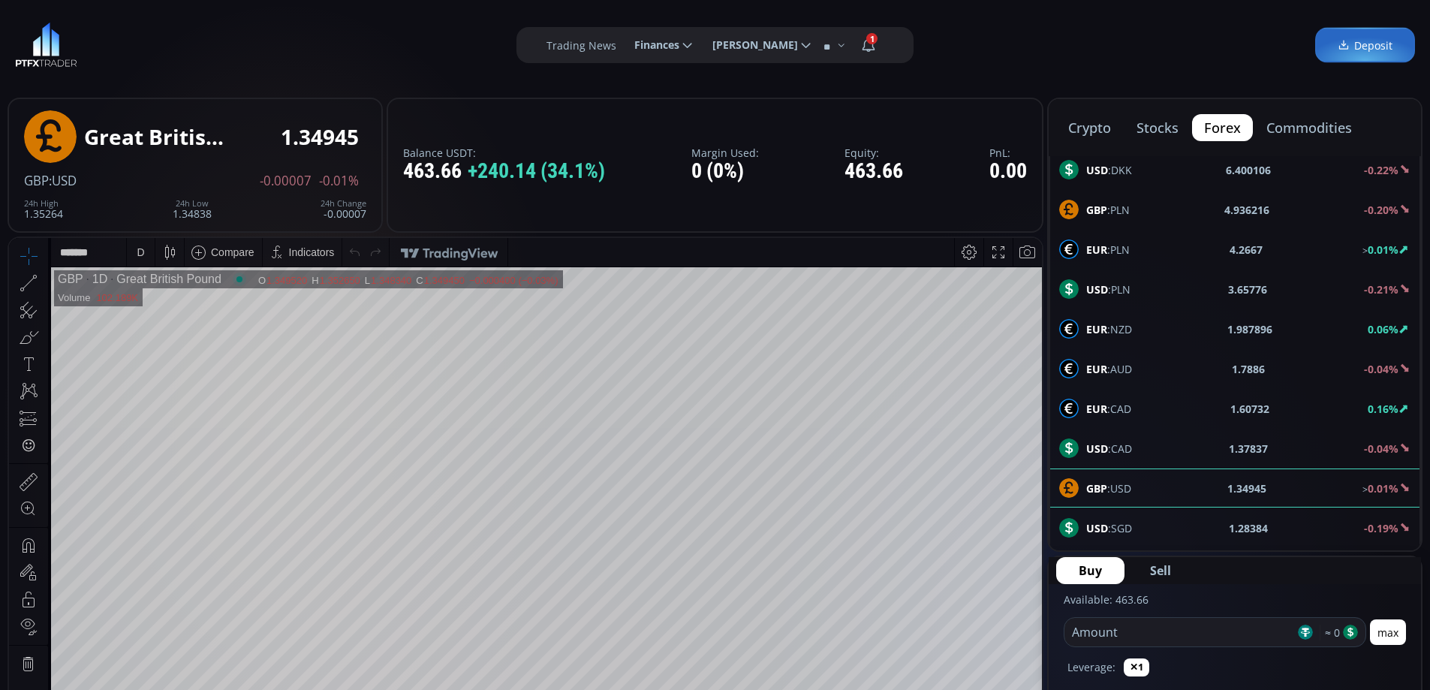
click at [1114, 449] on span "USD :CAD" at bounding box center [1109, 448] width 46 height 16
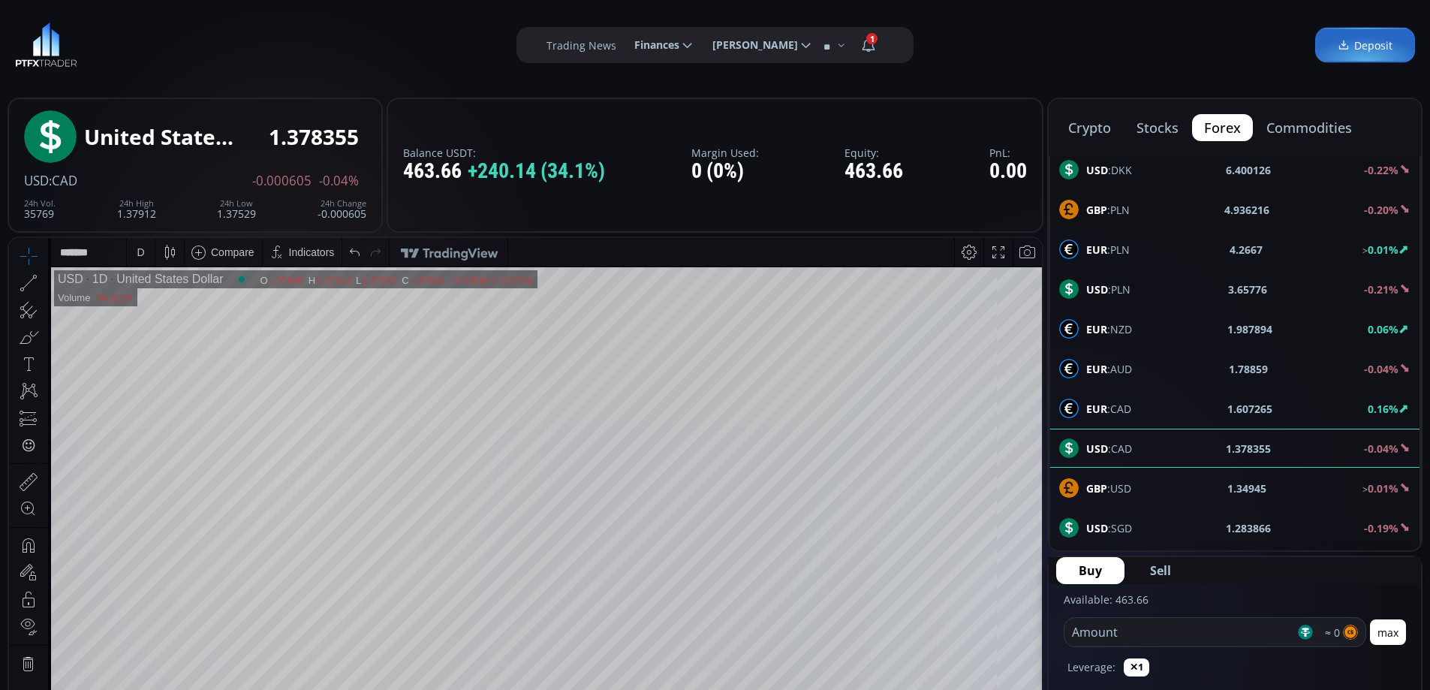
click at [140, 244] on div "D" at bounding box center [140, 252] width 13 height 29
drag, startPoint x: 160, startPoint y: 433, endPoint x: 693, endPoint y: 652, distance: 576.1
click at [160, 433] on div "1 hour" at bounding box center [151, 431] width 30 height 12
click at [1040, 240] on div "Date Range 5y 1y 3m 1m 5d 1d 13:44:08 (UTC) log auto USD 1h United States Dolla…" at bounding box center [525, 550] width 1033 height 624
click at [1041, 238] on html "Date Range 5y 1y 3m 1m 5d 1d 13:44:10 (UTC) log auto USD 1h United States Dolla…" at bounding box center [525, 550] width 1033 height 624
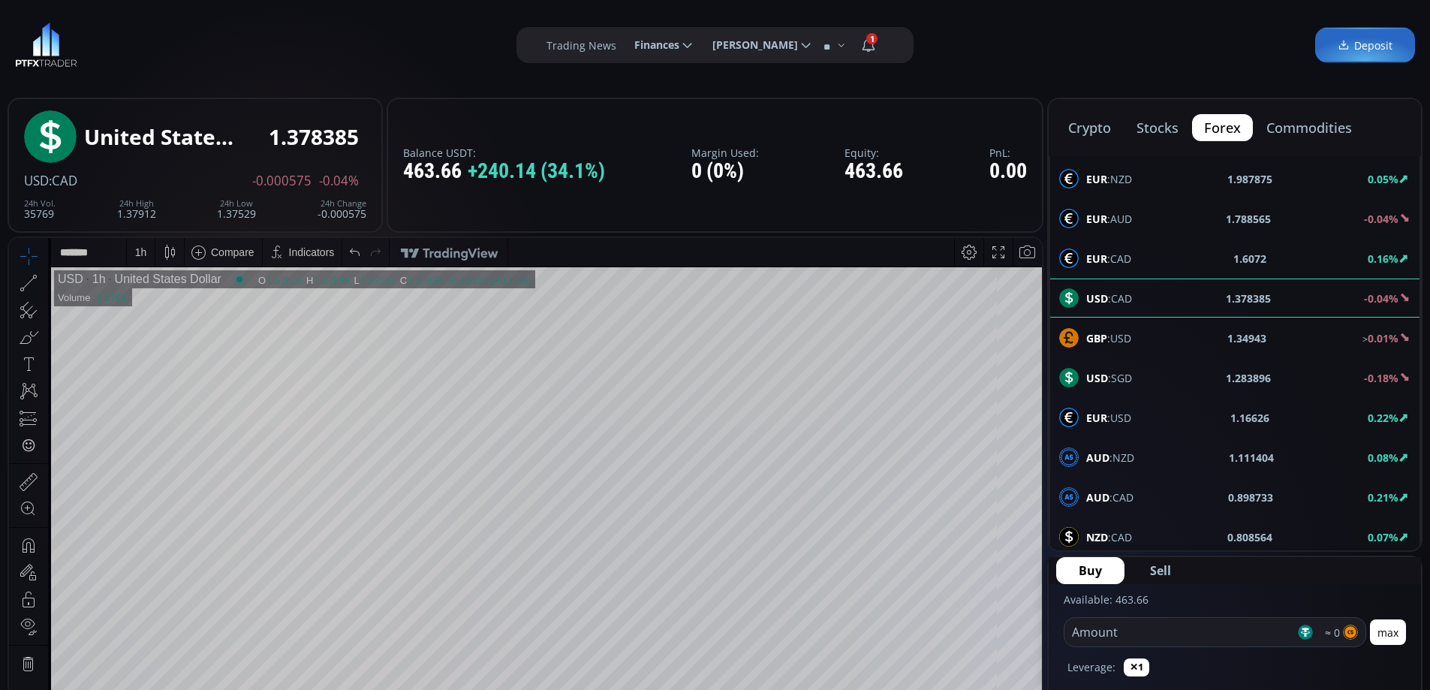
scroll to position [803, 0]
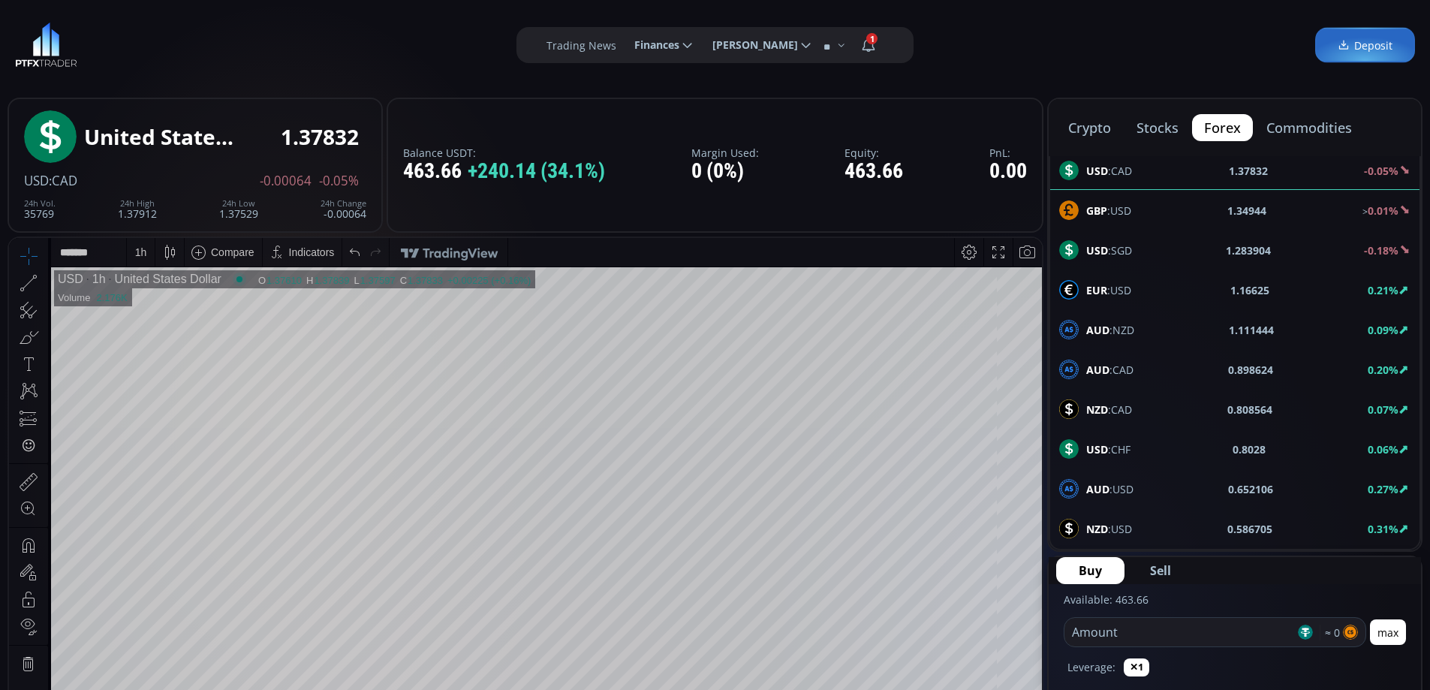
click at [1117, 450] on span "USD :CHF" at bounding box center [1108, 449] width 44 height 16
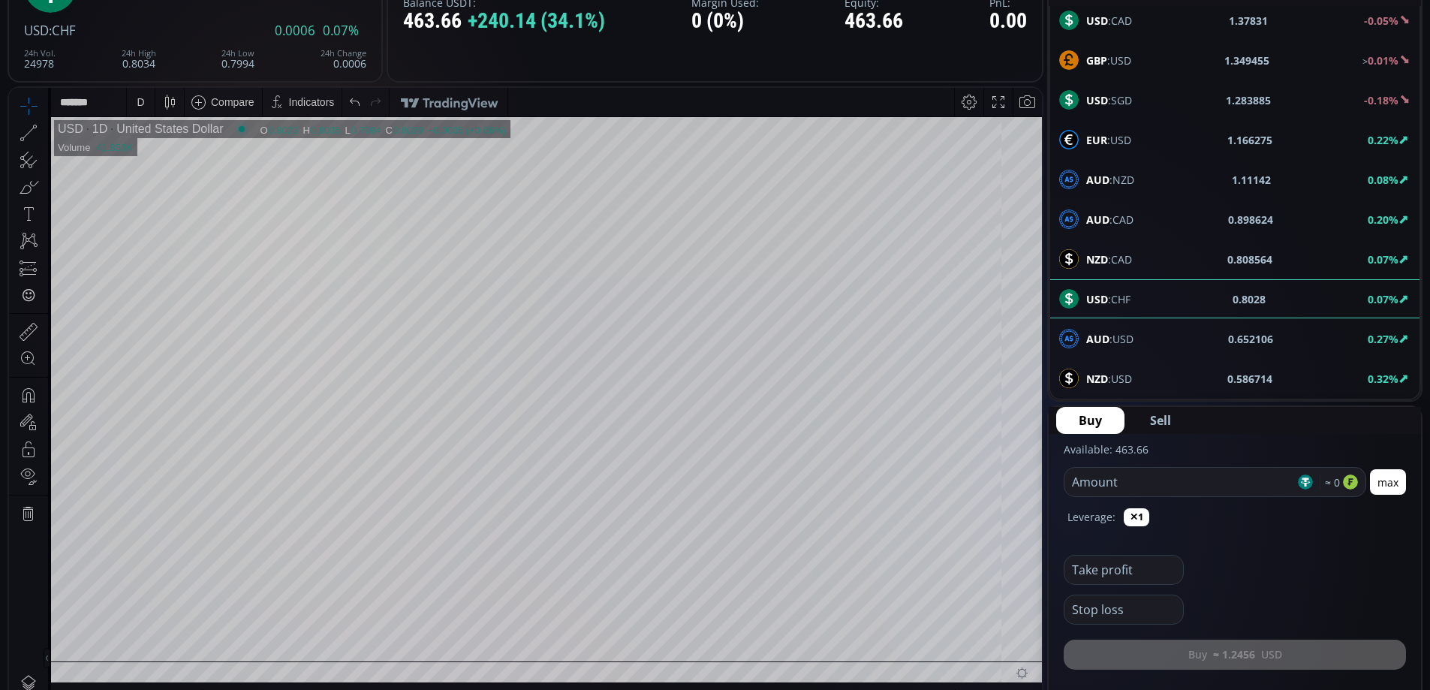
click at [1111, 377] on span "NZD :USD" at bounding box center [1109, 379] width 46 height 16
click at [133, 104] on div "D" at bounding box center [141, 102] width 28 height 29
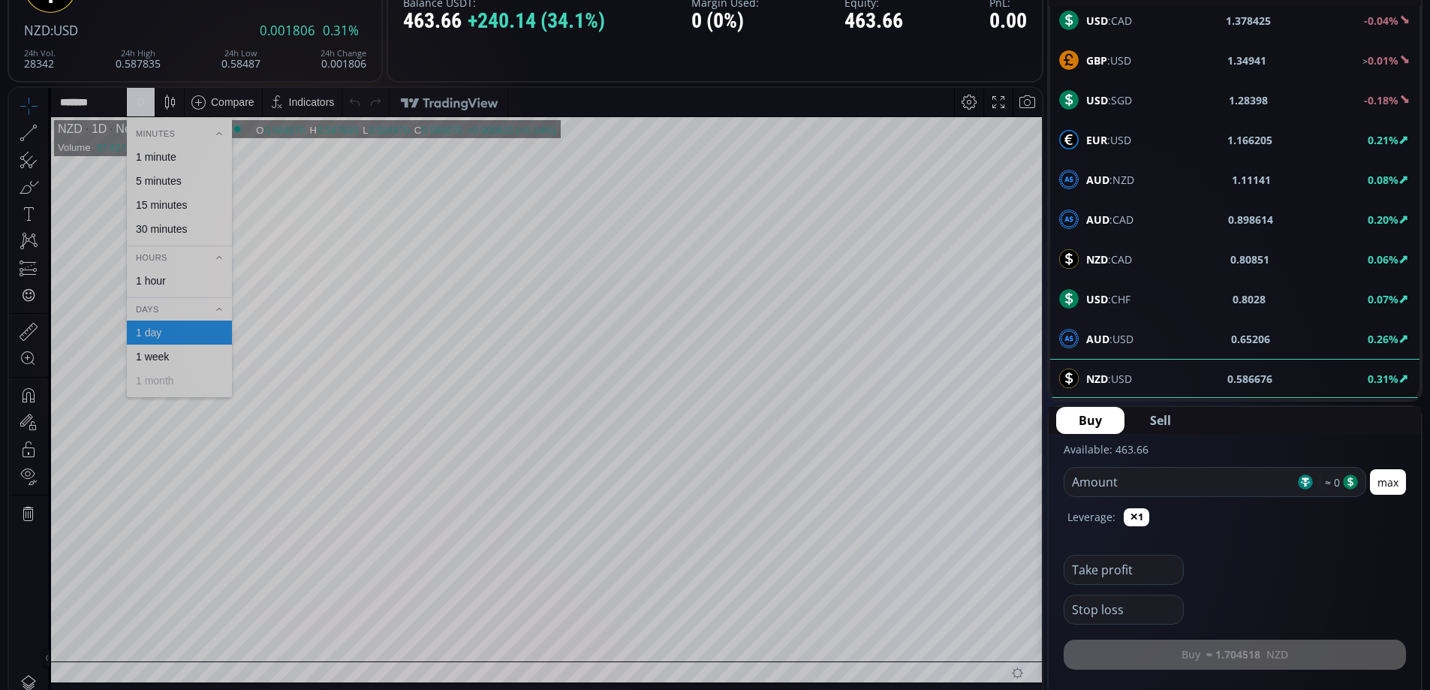
click at [153, 278] on div "1 hour" at bounding box center [151, 281] width 30 height 12
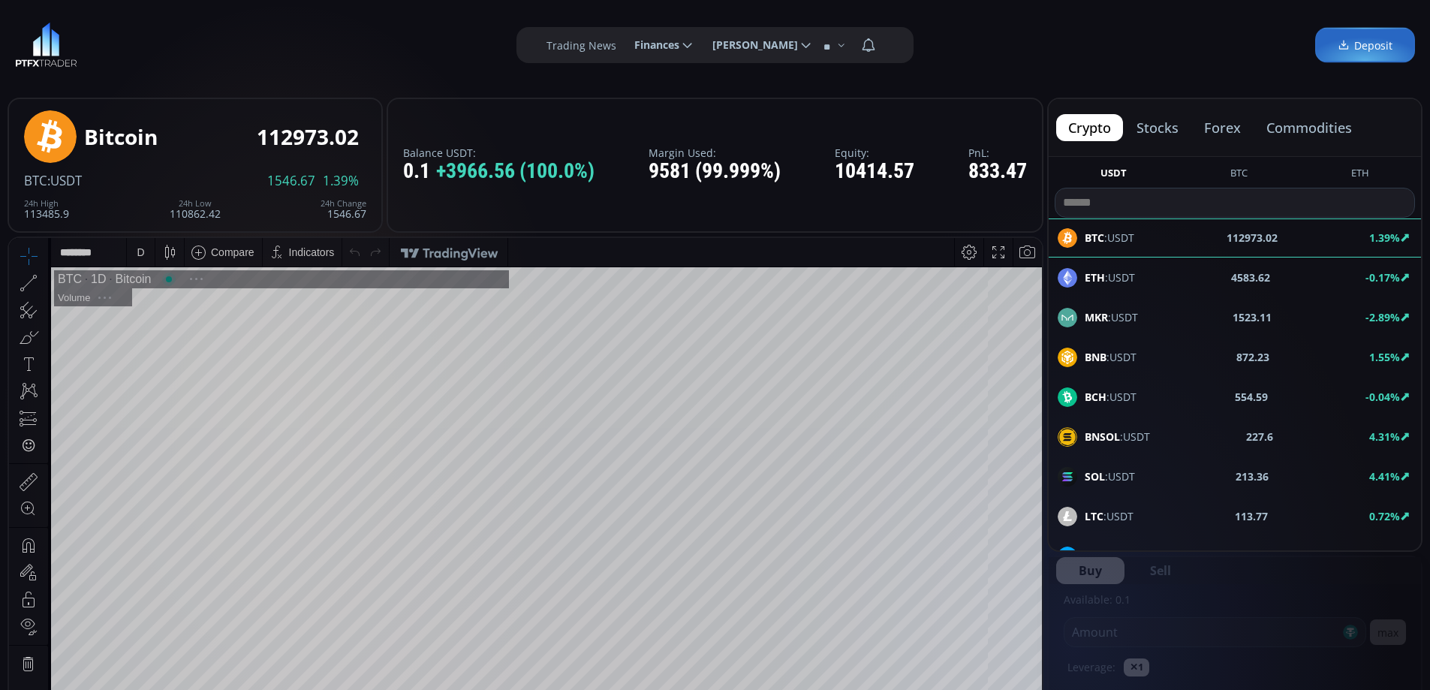
scroll to position [209, 0]
click at [1165, 131] on button "stocks" at bounding box center [1157, 127] width 66 height 27
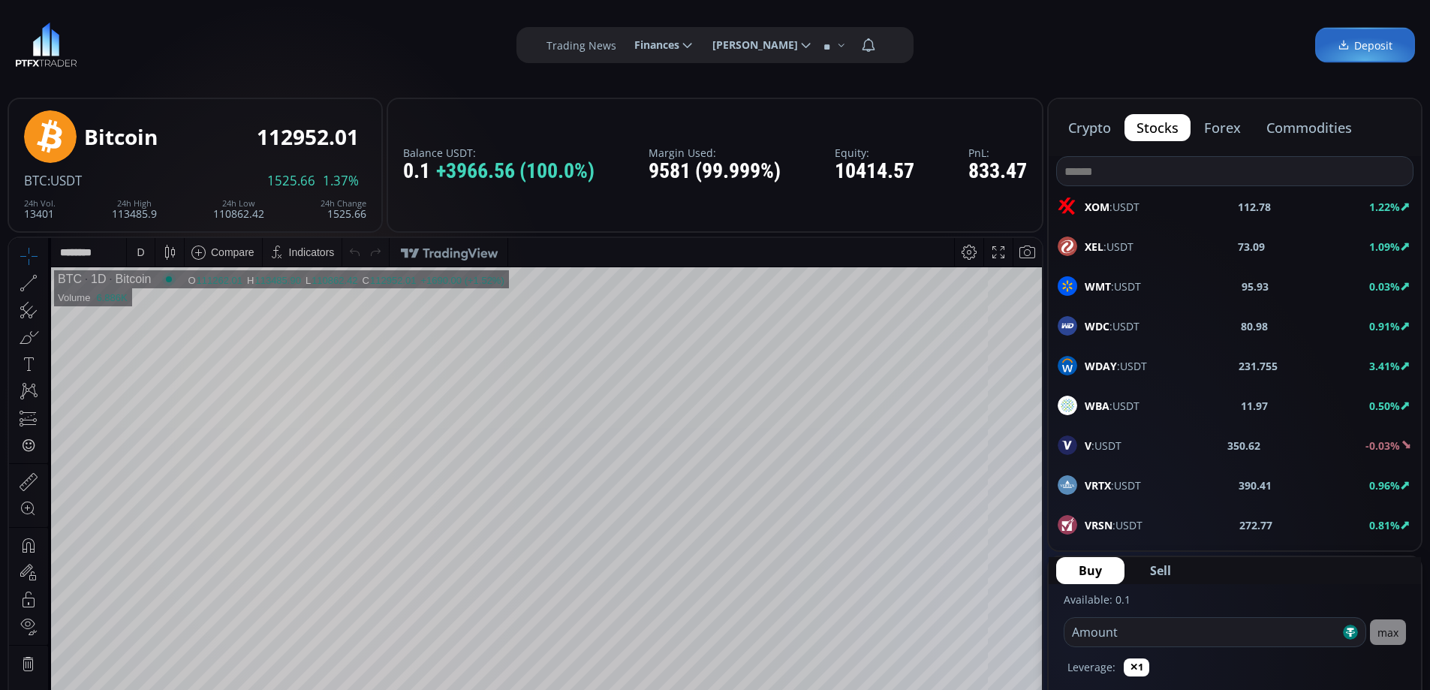
click at [1134, 438] on div "V :USDT 350.62 -0.03%" at bounding box center [1234, 445] width 354 height 20
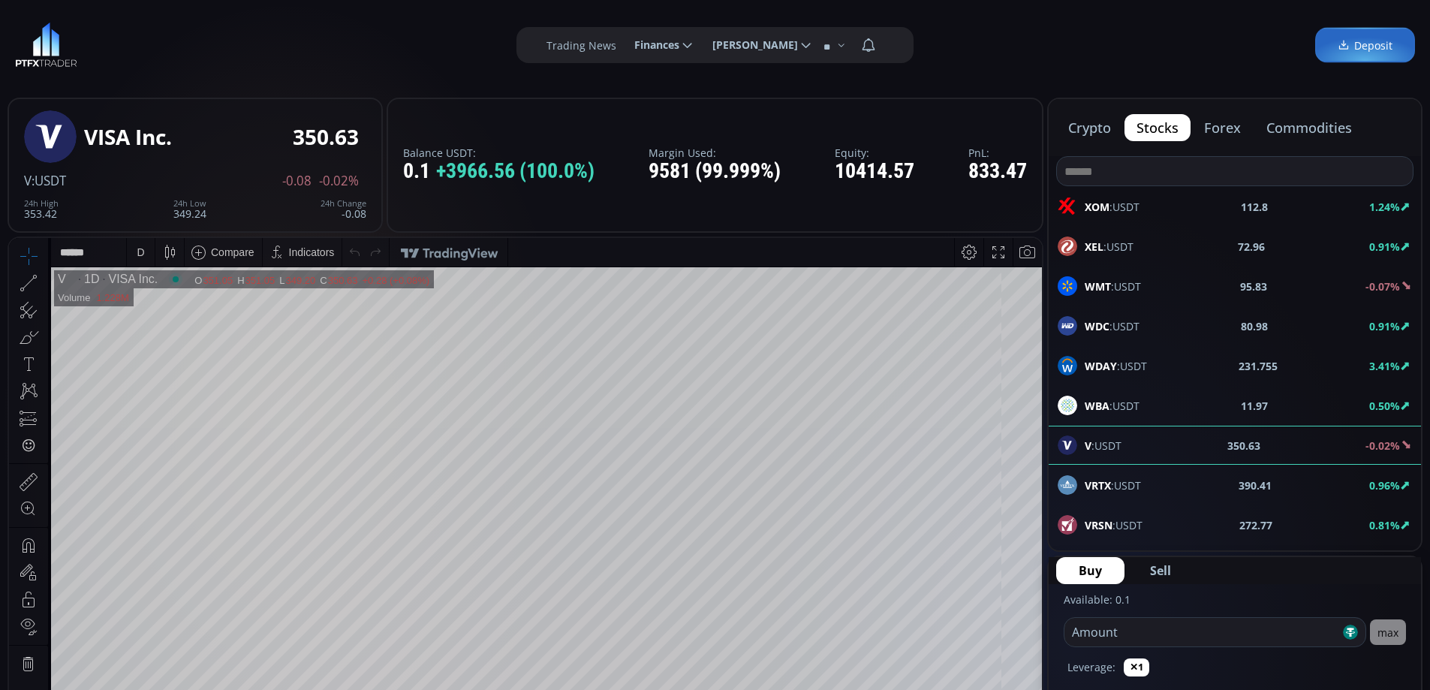
click at [147, 254] on div "D" at bounding box center [141, 252] width 28 height 29
click at [157, 430] on div "1 hour" at bounding box center [151, 431] width 30 height 12
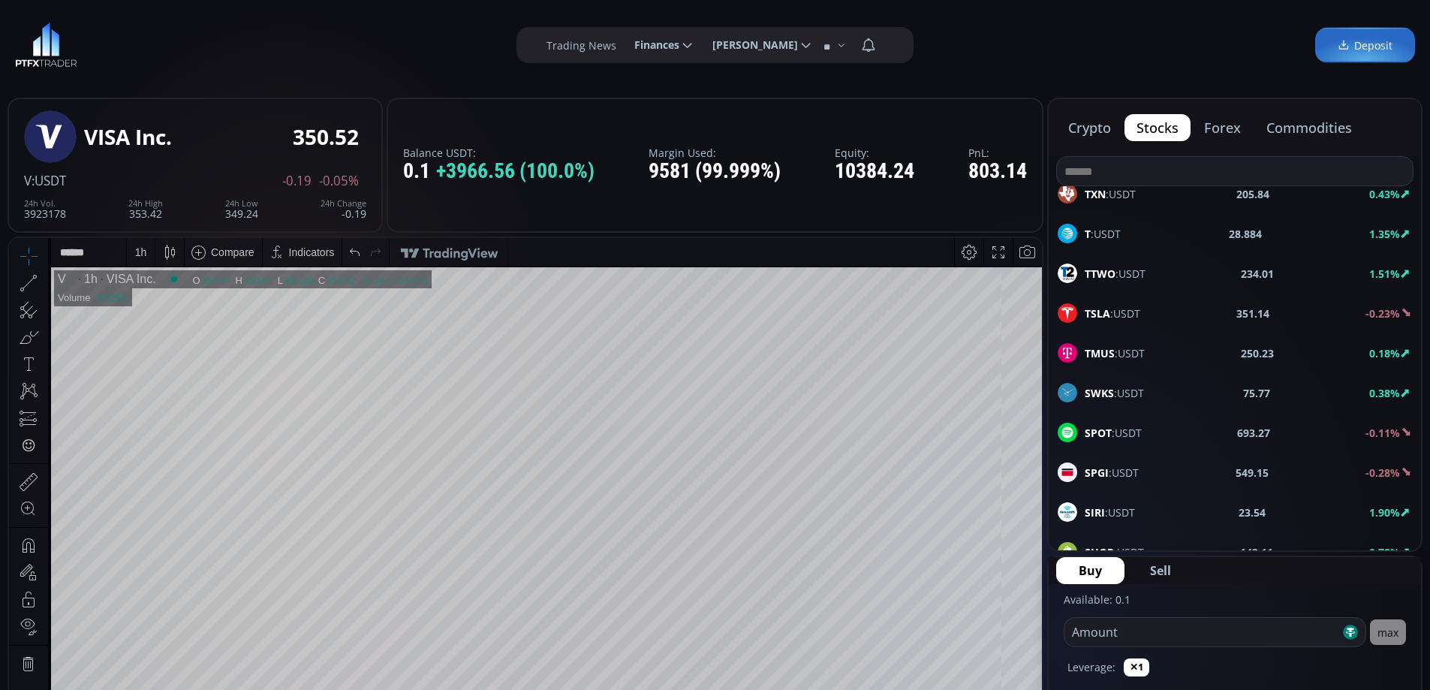
click at [1110, 435] on b "SPOT" at bounding box center [1097, 432] width 27 height 14
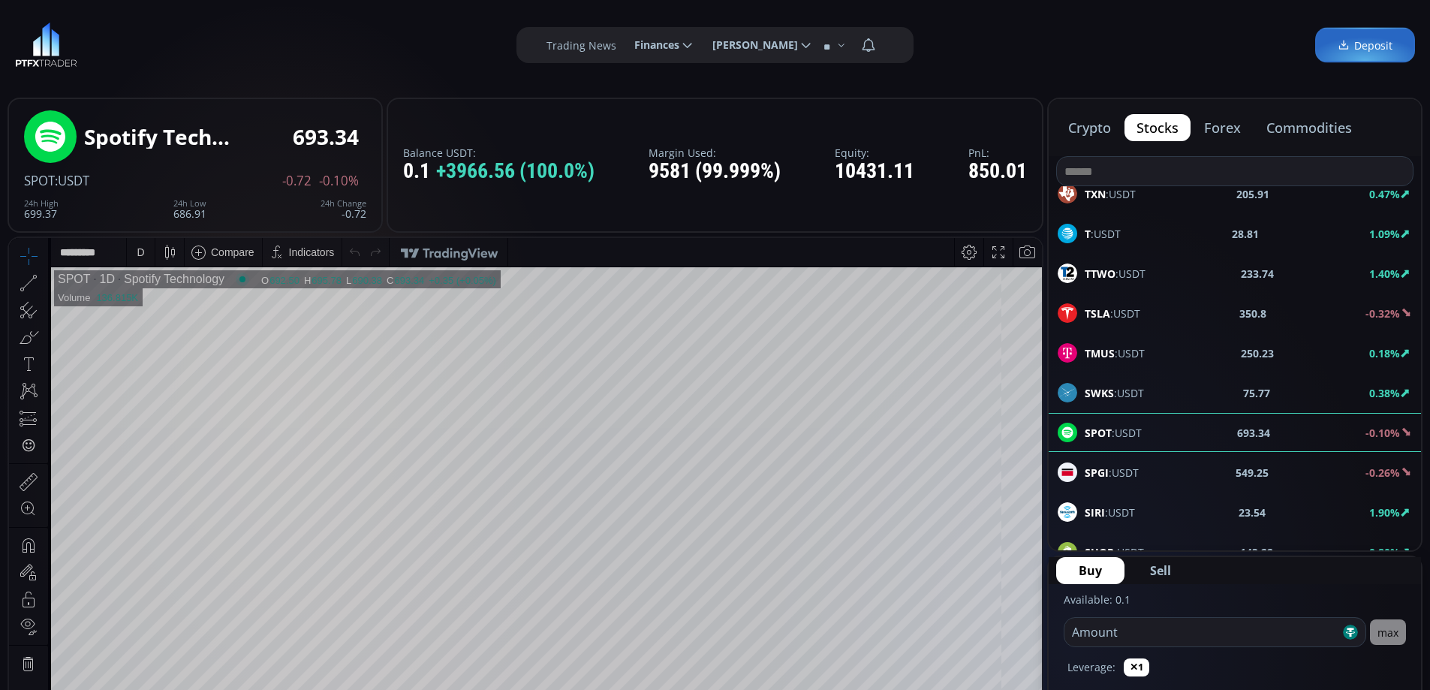
click at [140, 248] on div "D" at bounding box center [141, 252] width 8 height 12
click at [161, 433] on div "1 hour" at bounding box center [151, 431] width 30 height 12
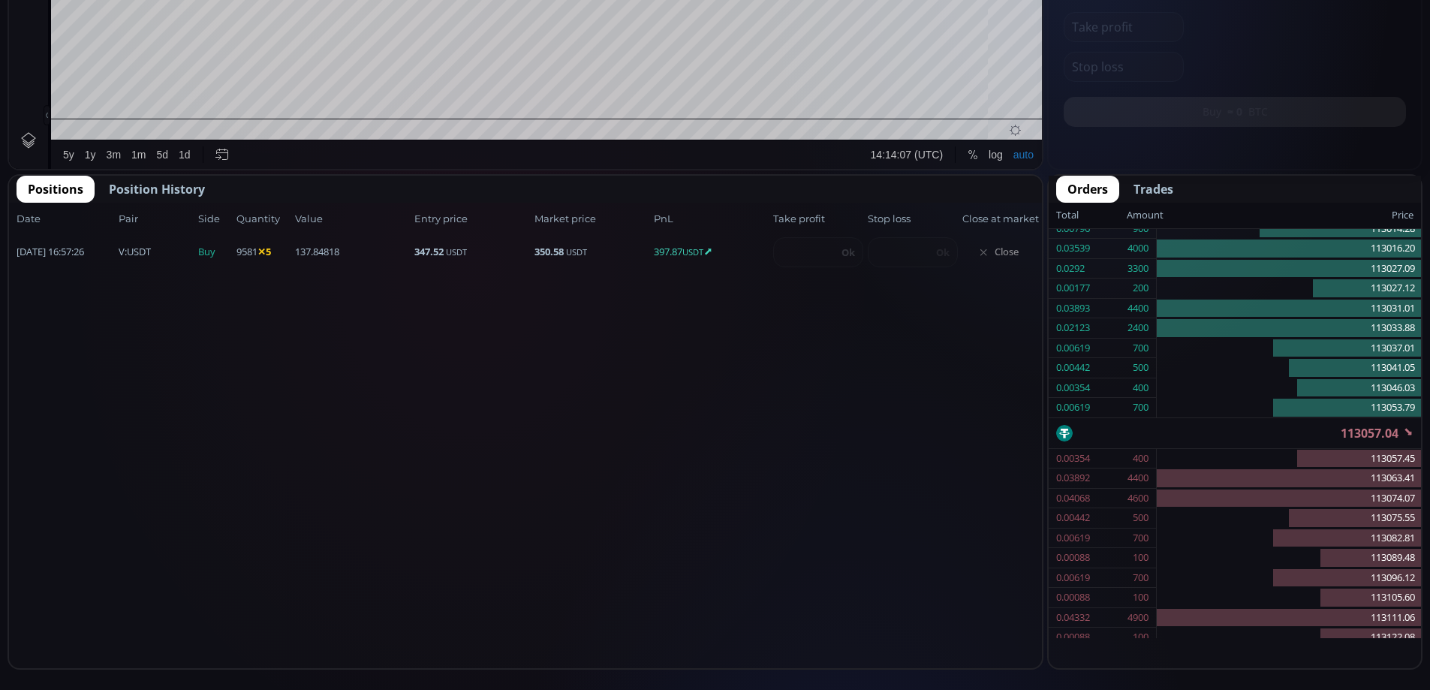
scroll to position [696, 0]
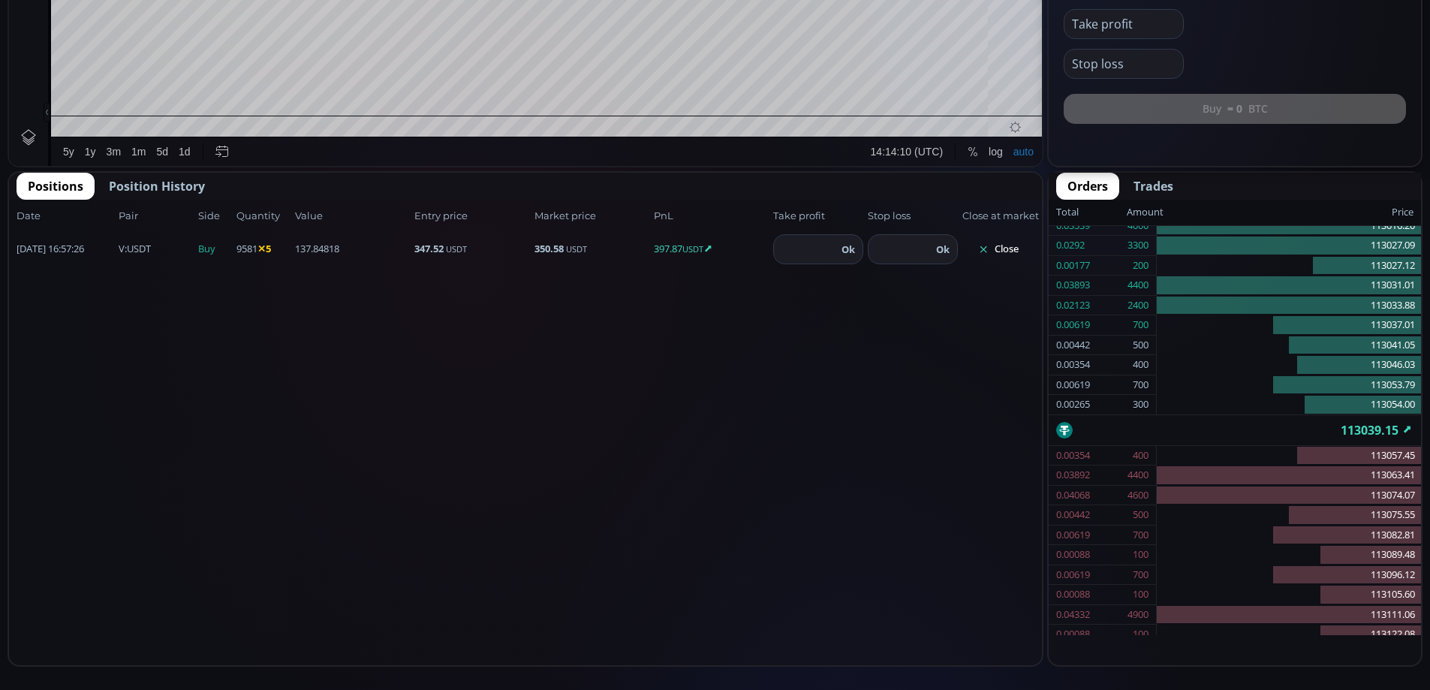
click at [1002, 246] on button "Close" at bounding box center [998, 249] width 72 height 24
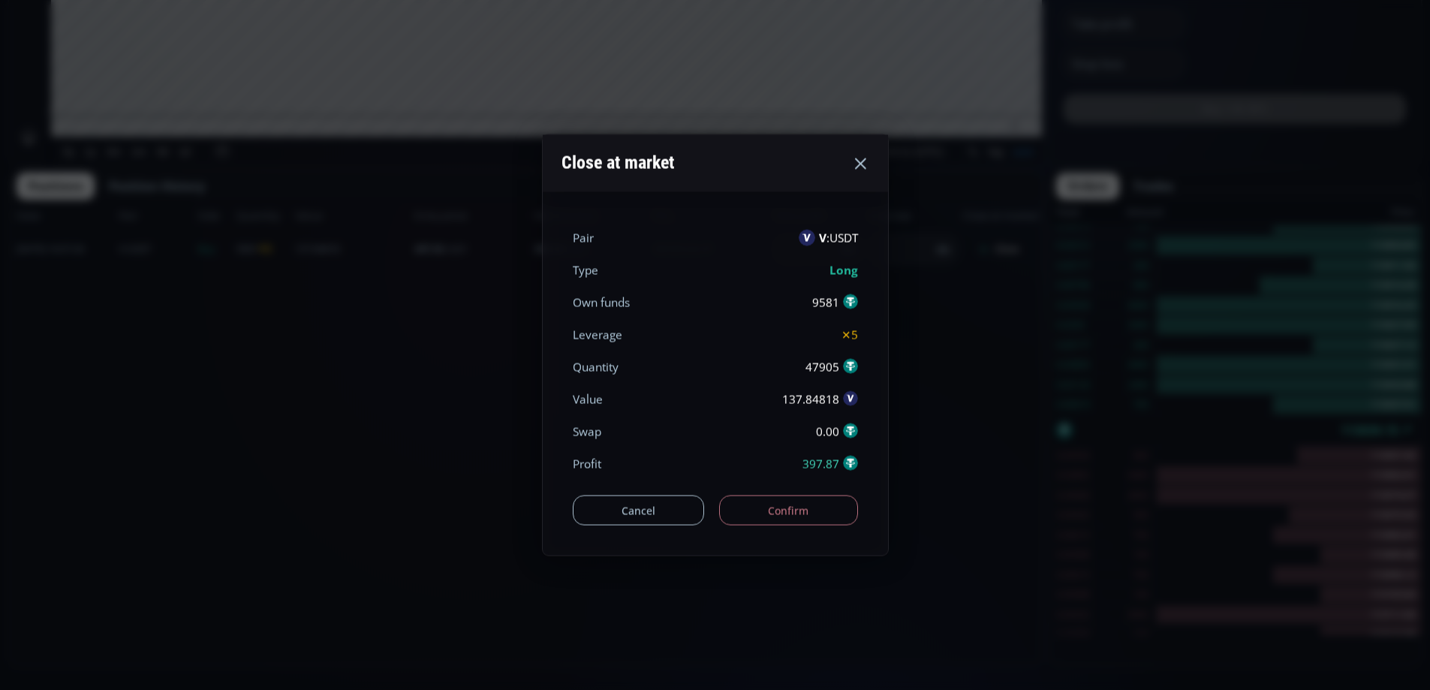
click at [819, 506] on button "Confirm" at bounding box center [788, 510] width 139 height 30
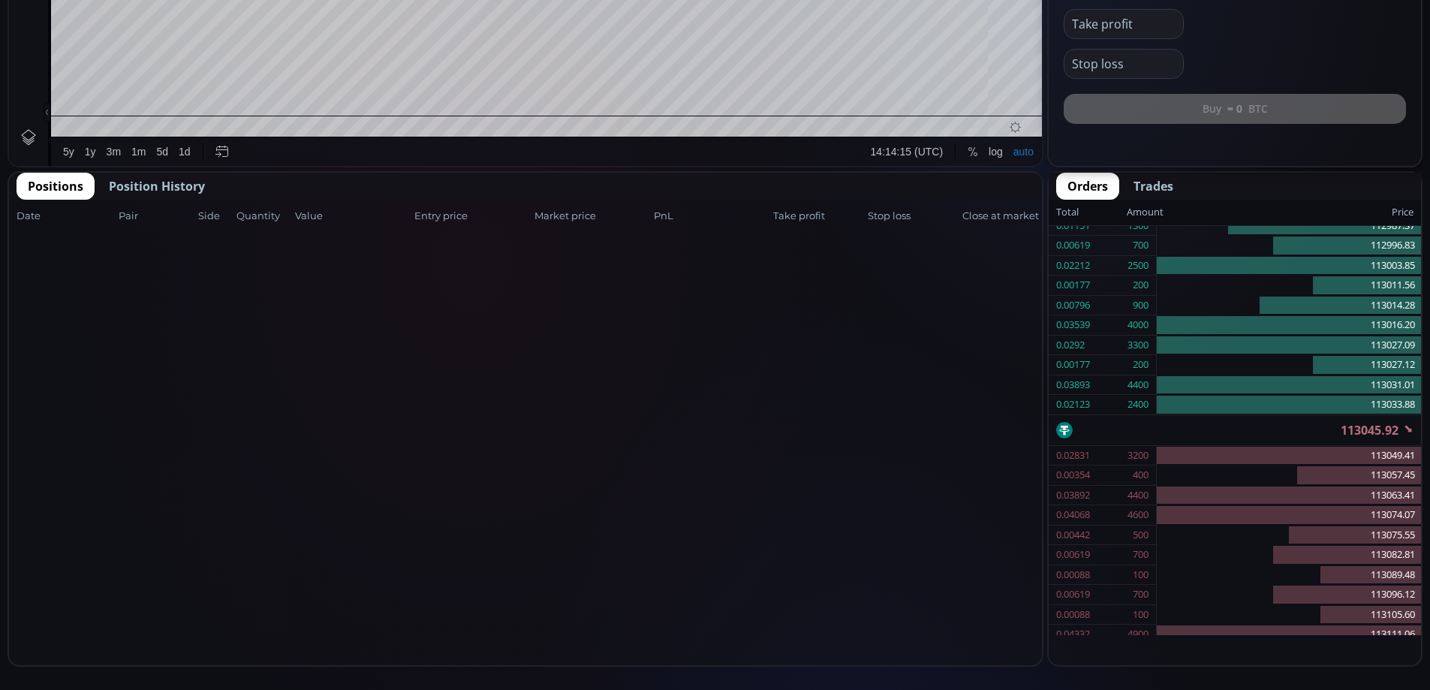
click at [153, 182] on span "Position History" at bounding box center [157, 186] width 96 height 18
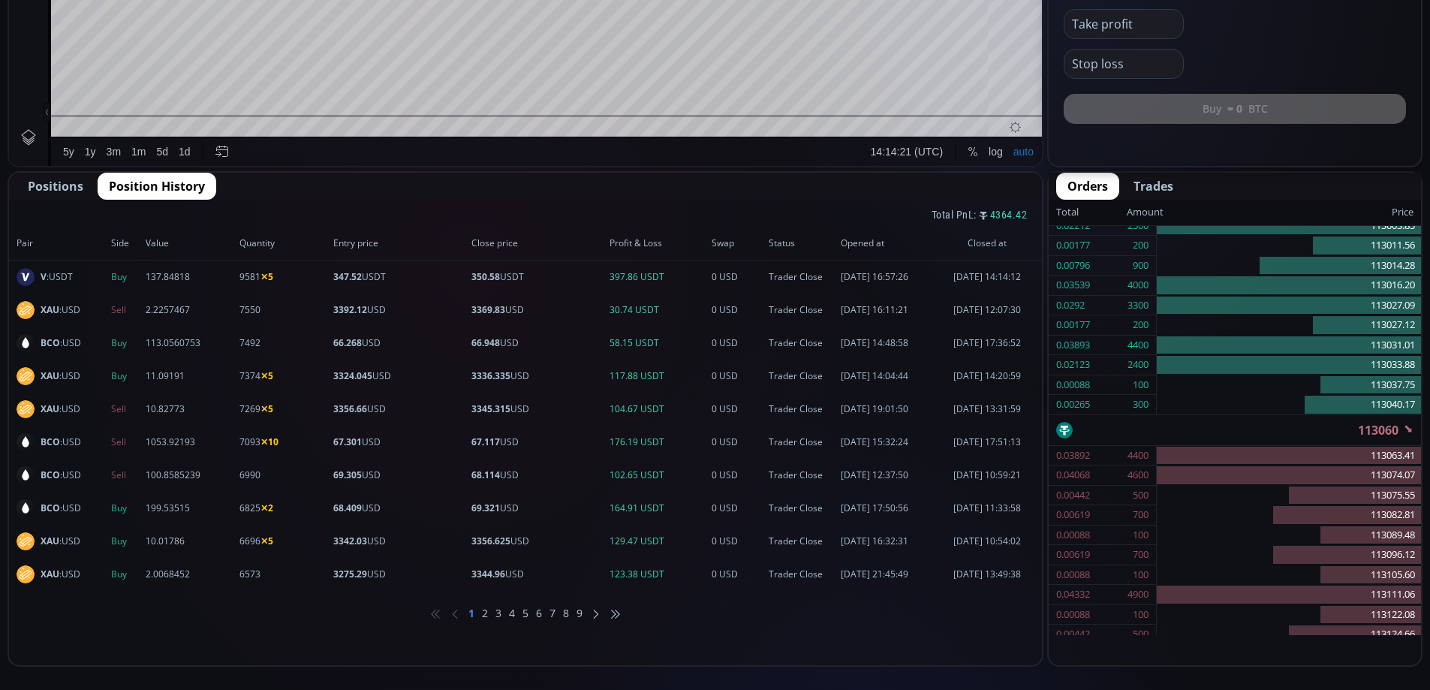
click at [56, 192] on span "Positions" at bounding box center [56, 186] width 56 height 18
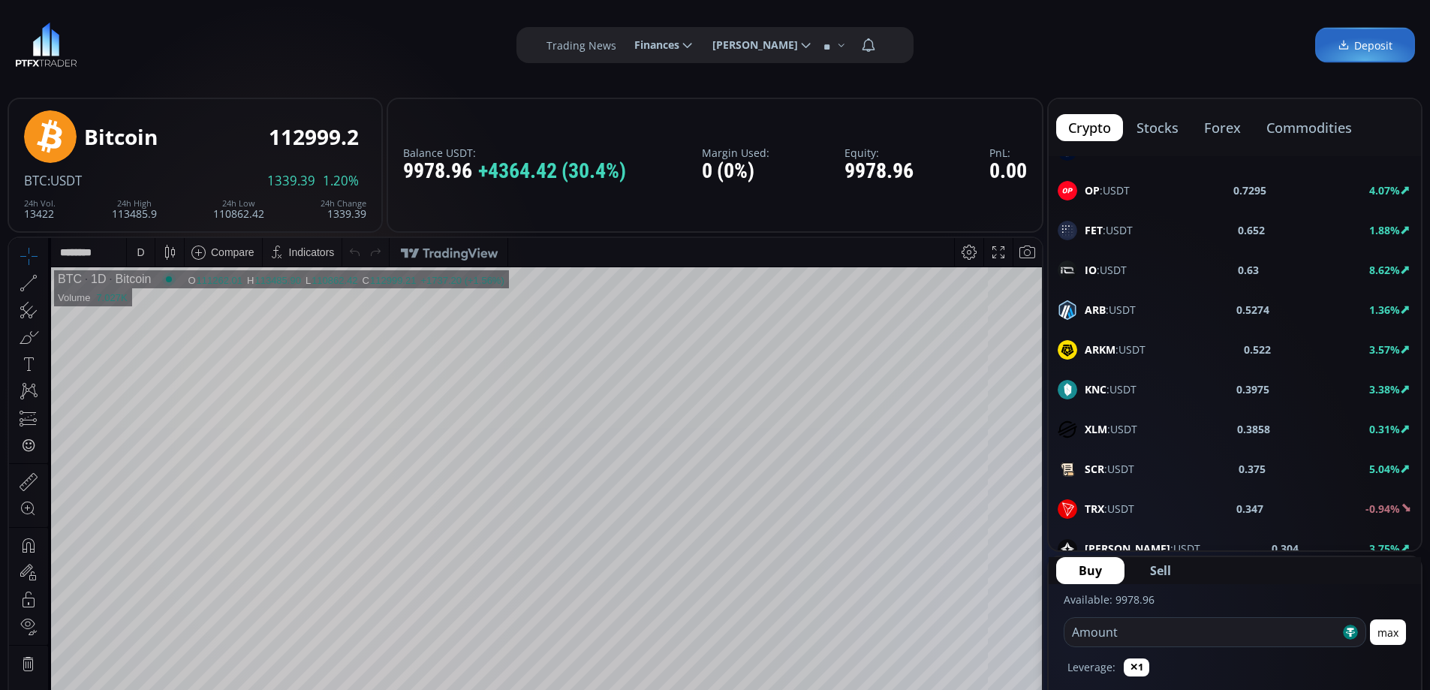
scroll to position [1276, 0]
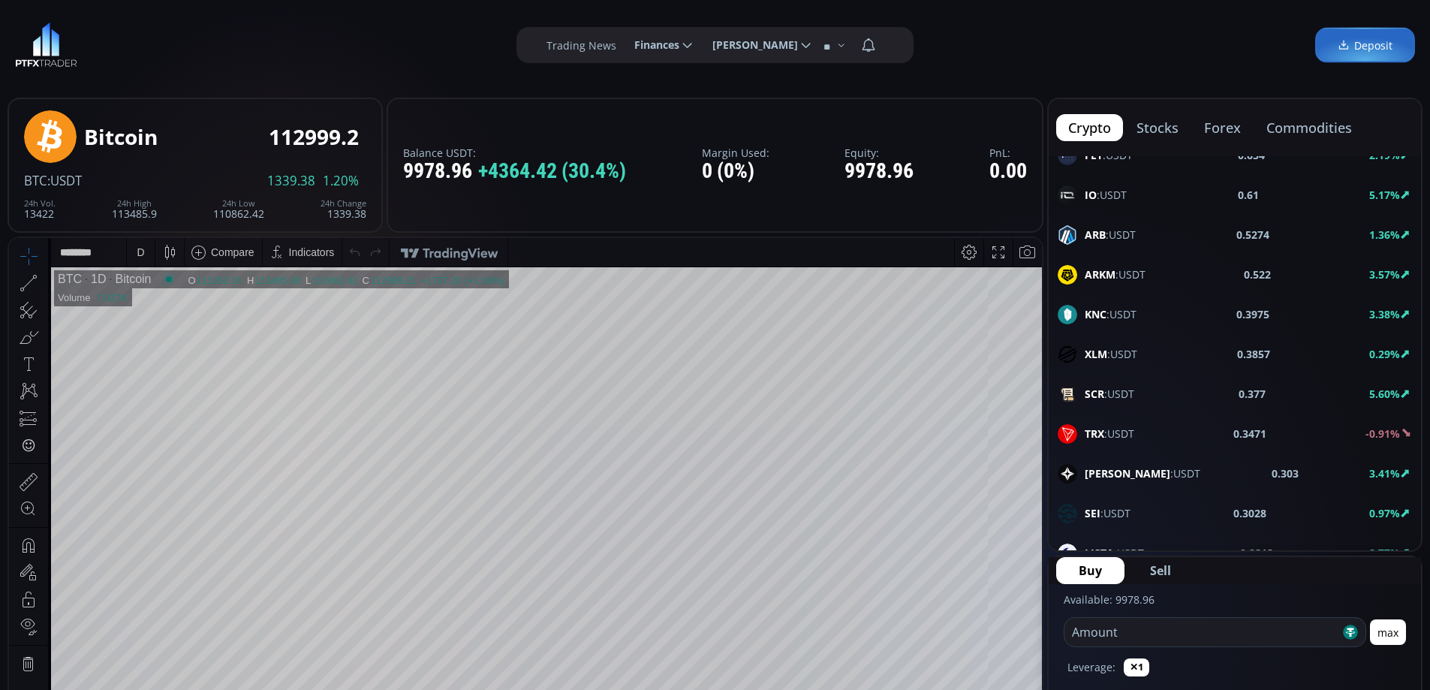
click at [1155, 123] on button "stocks" at bounding box center [1157, 127] width 66 height 27
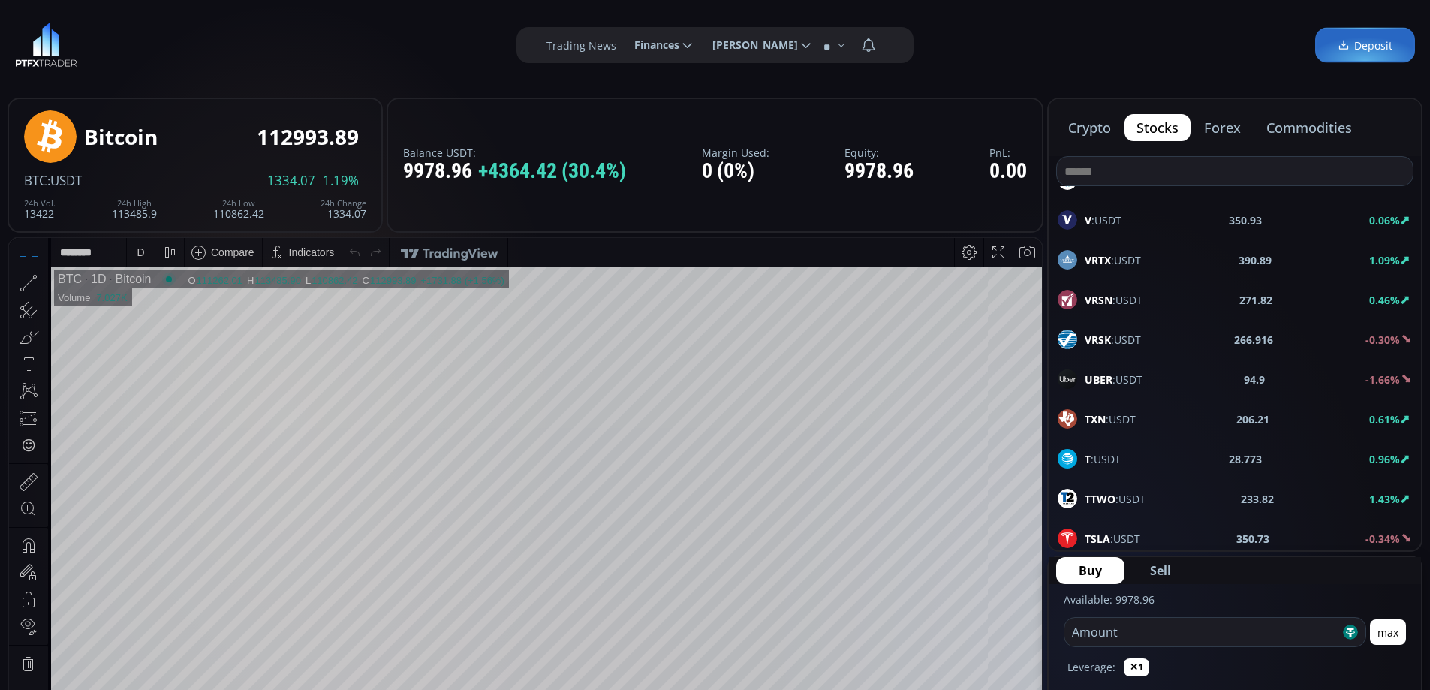
scroll to position [300, 0]
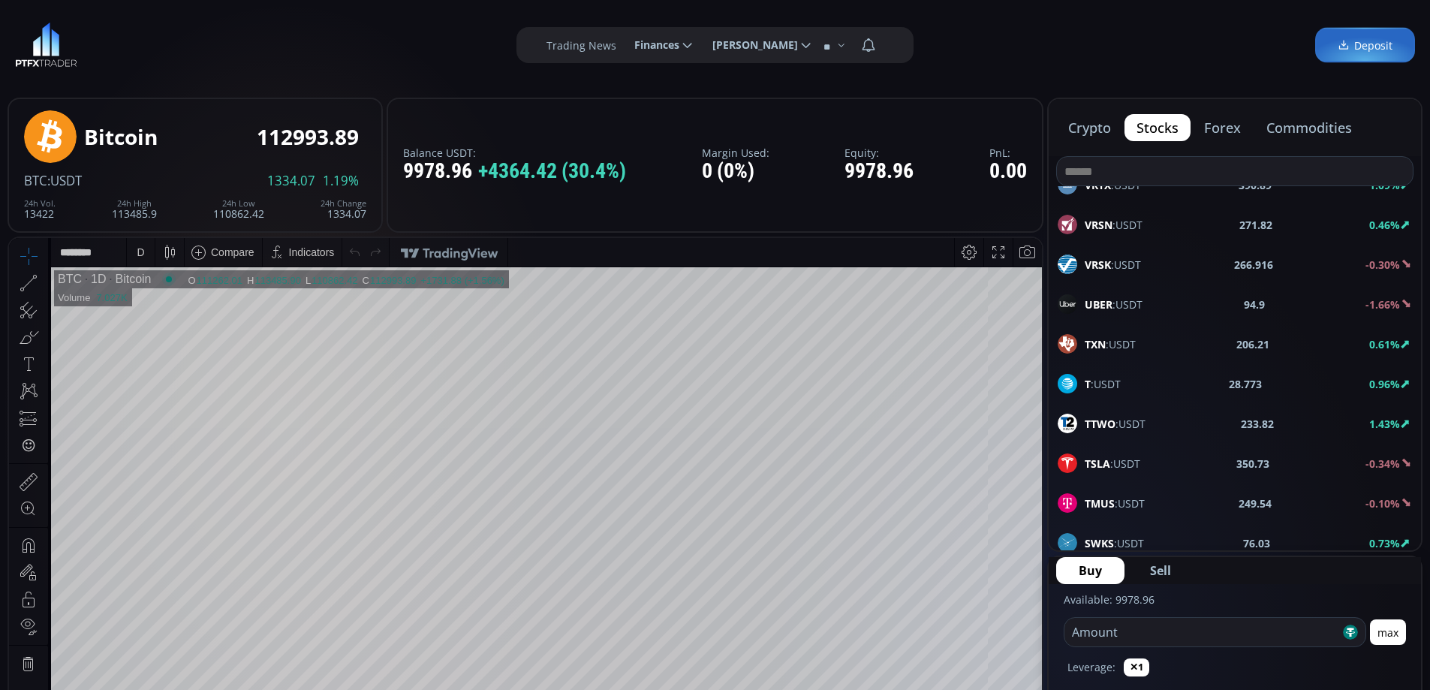
click at [1142, 459] on div "TSLA :USDT 350.73 -0.34%" at bounding box center [1234, 463] width 354 height 20
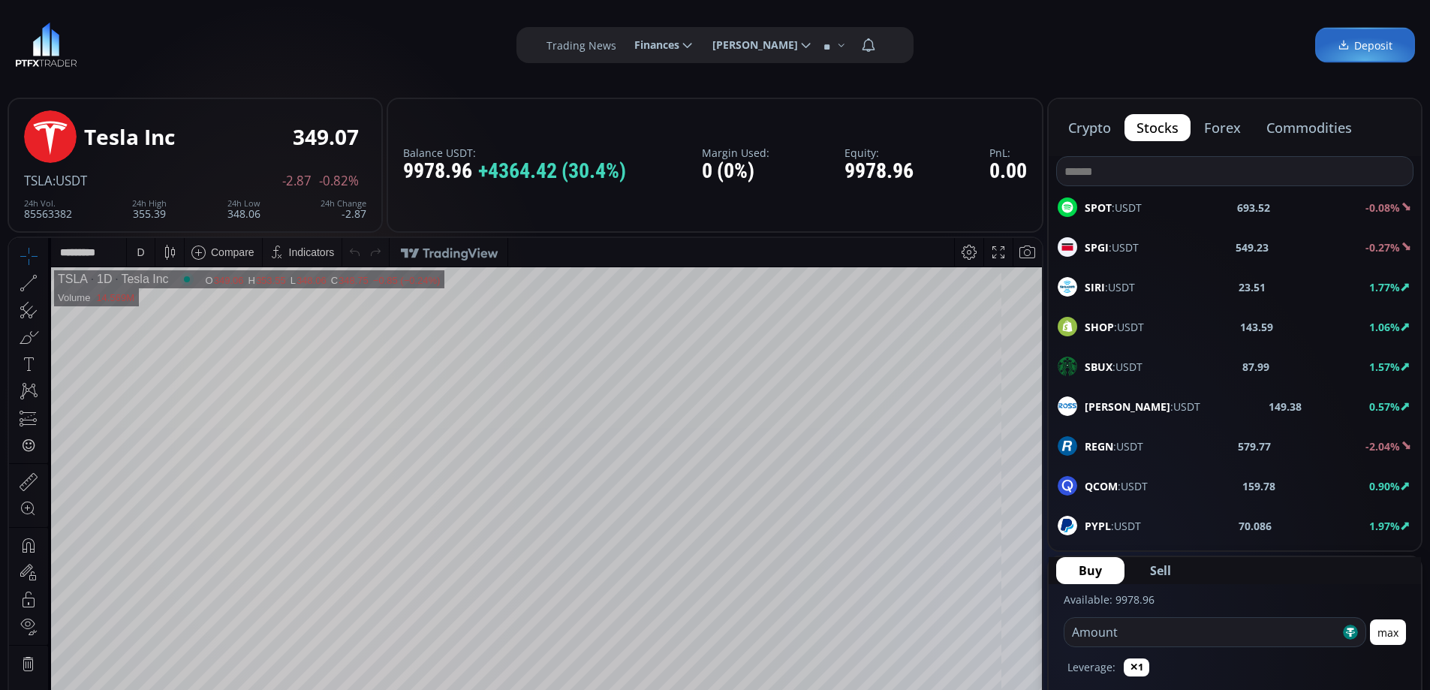
scroll to position [750, 0]
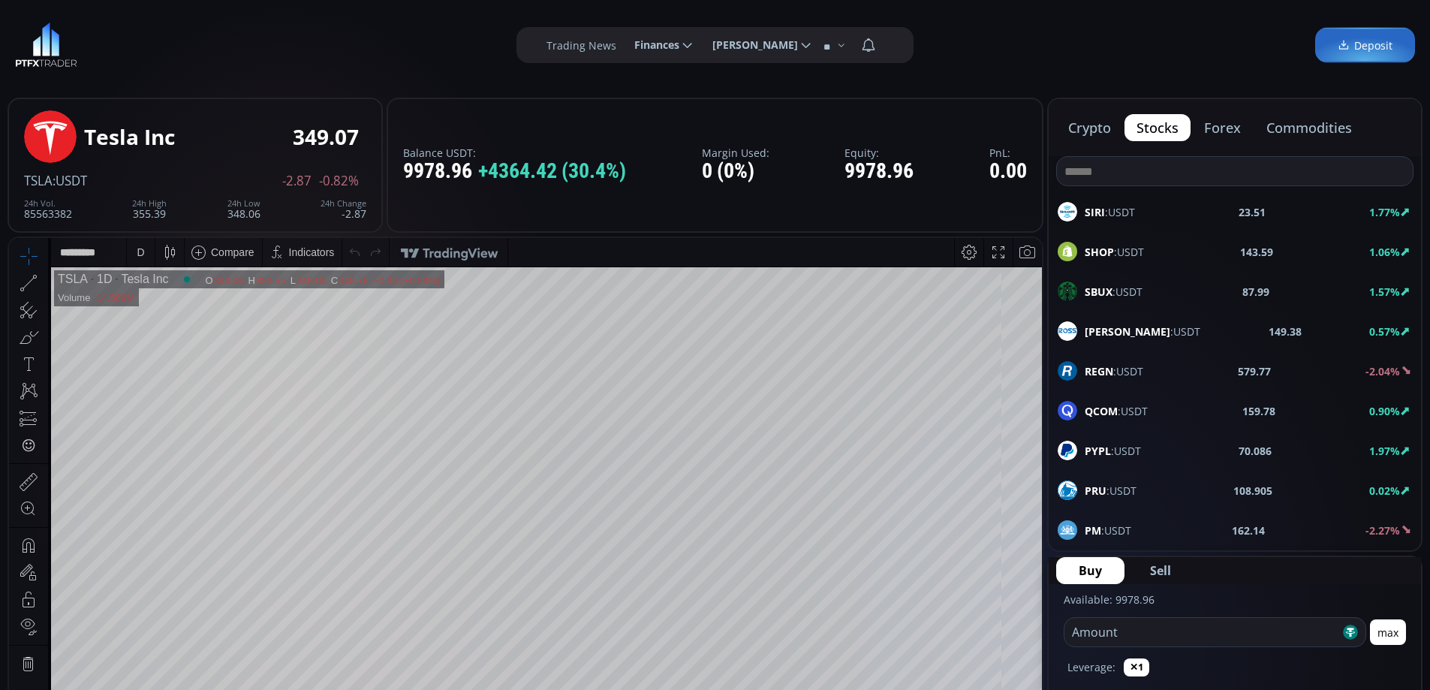
click at [1136, 409] on span "QCOM :USDT" at bounding box center [1115, 411] width 63 height 16
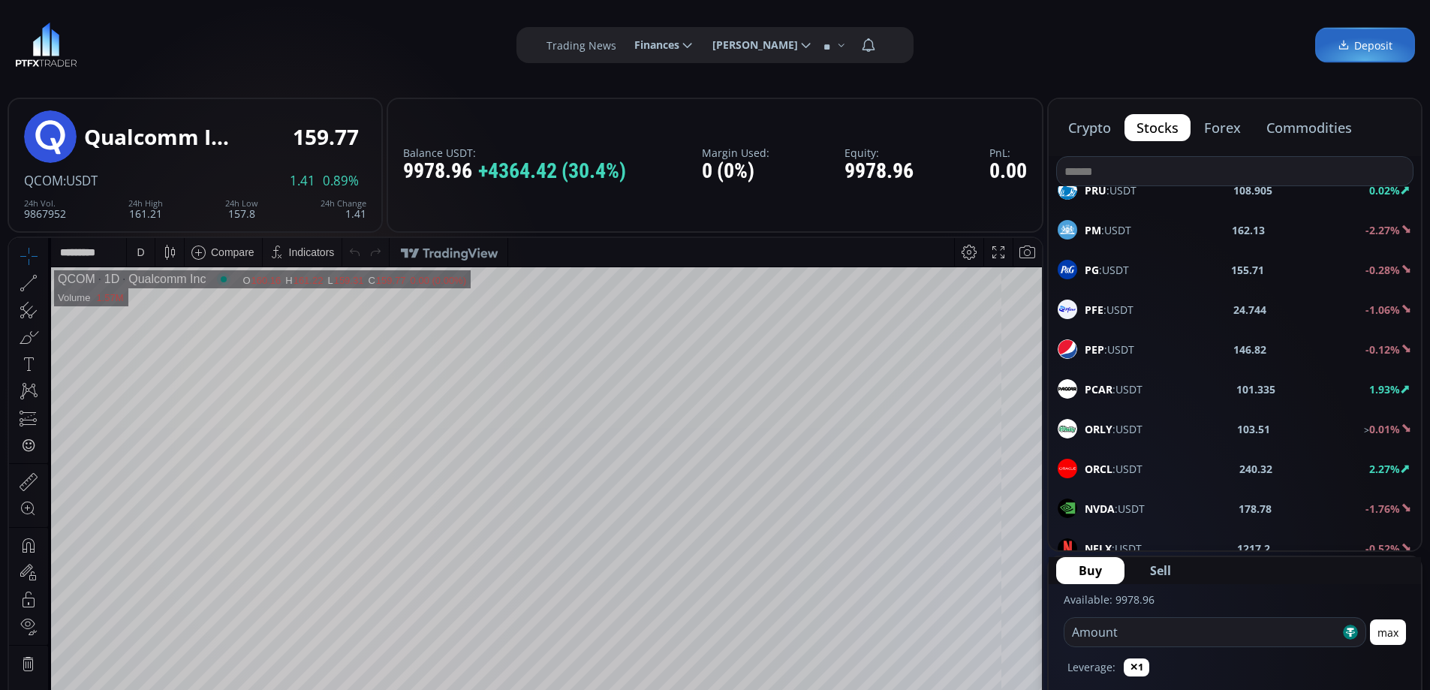
scroll to position [1126, 0]
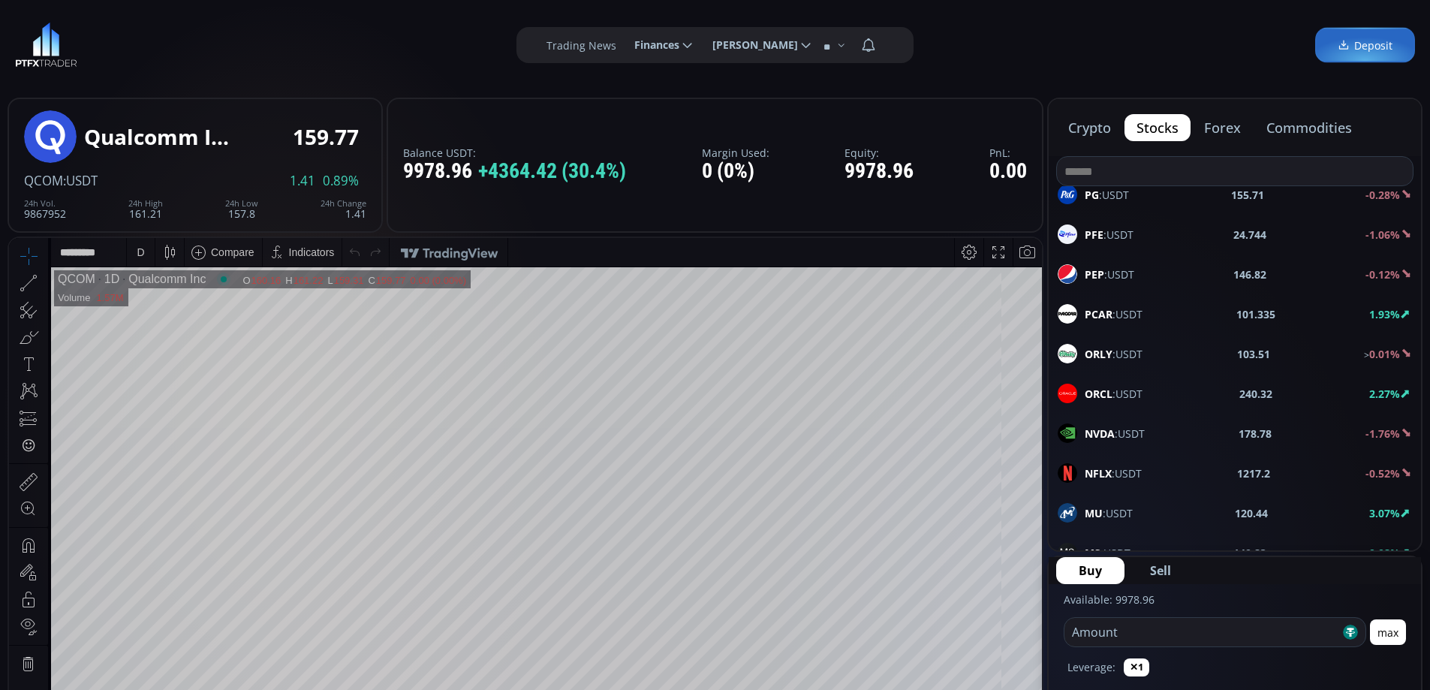
click at [1134, 465] on span "NFLX :USDT" at bounding box center [1112, 473] width 57 height 16
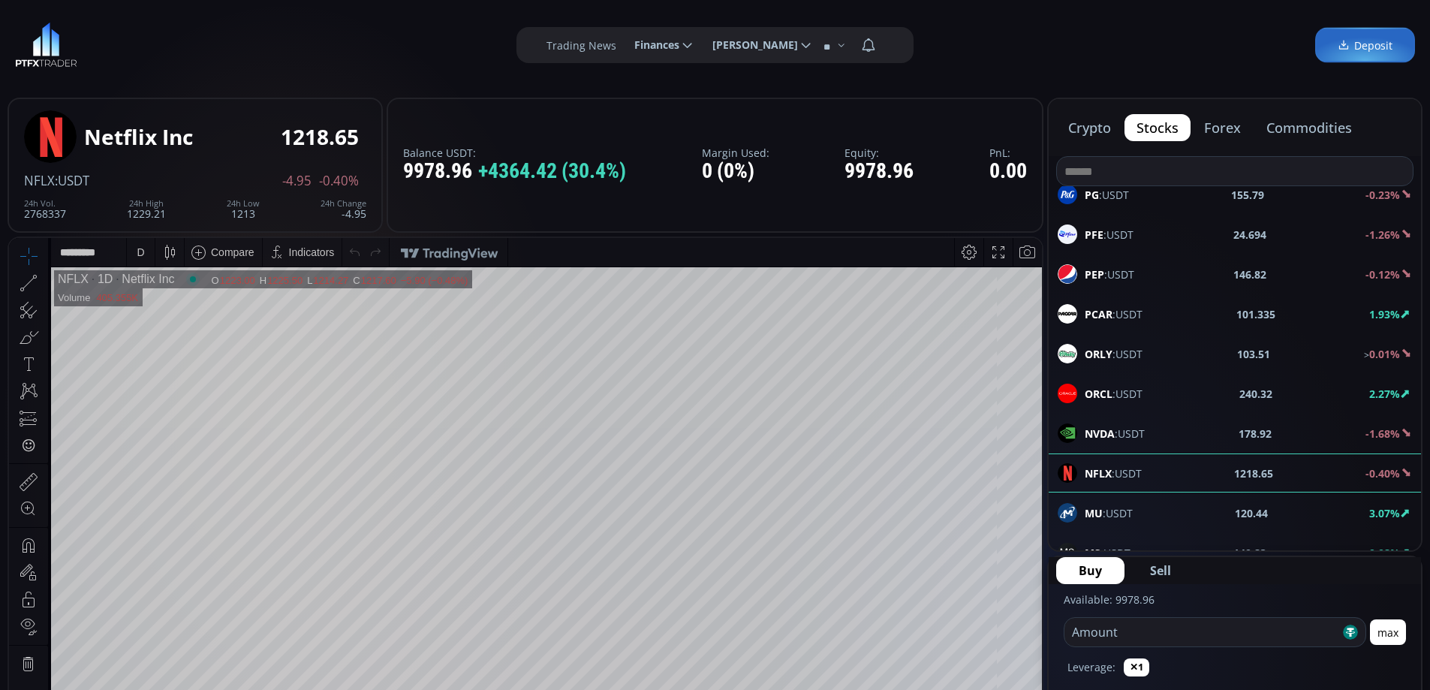
click at [1122, 432] on span "NVDA :USDT" at bounding box center [1114, 433] width 60 height 16
click at [143, 248] on div "D" at bounding box center [141, 252] width 8 height 12
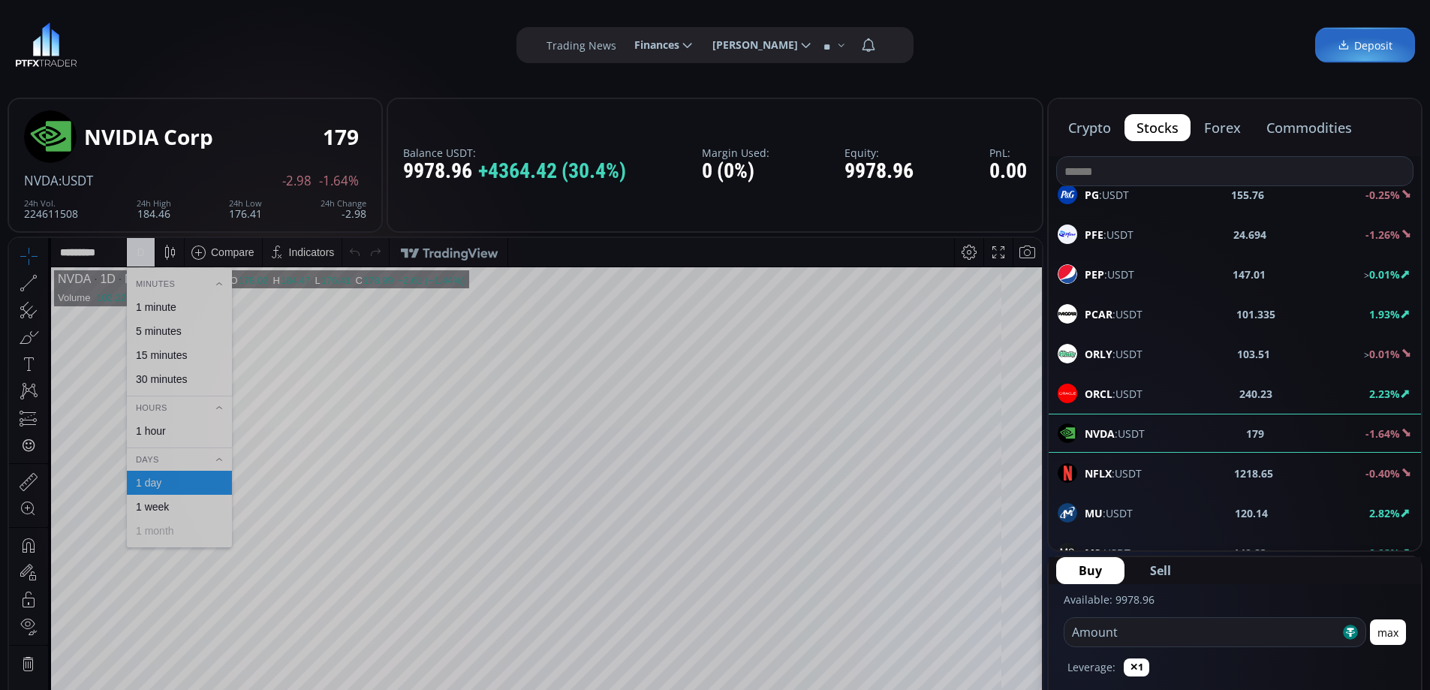
click at [161, 431] on div "1 hour" at bounding box center [151, 431] width 30 height 12
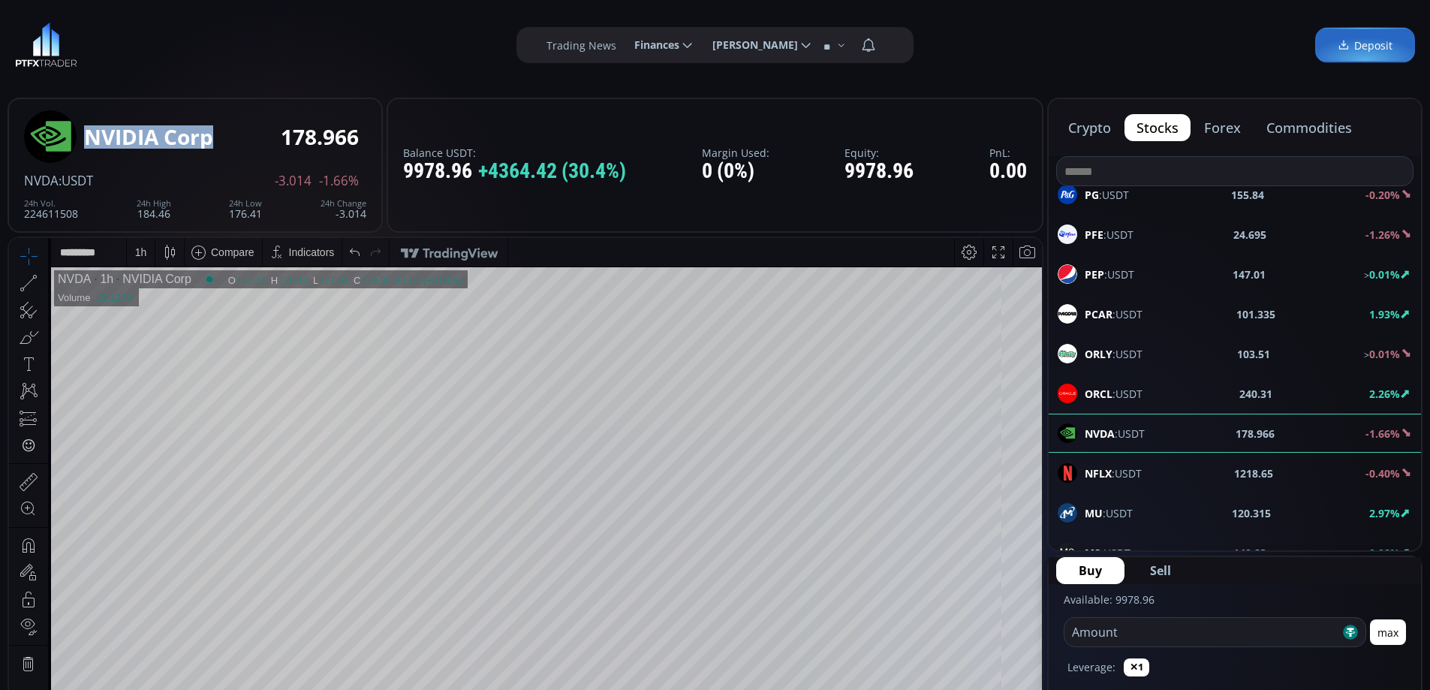
drag, startPoint x: 85, startPoint y: 132, endPoint x: 209, endPoint y: 143, distance: 124.3
click at [209, 143] on div "NVIDIA Corp" at bounding box center [148, 136] width 129 height 23
copy div "NVIDIA Corp"
